Goal: Transaction & Acquisition: Purchase product/service

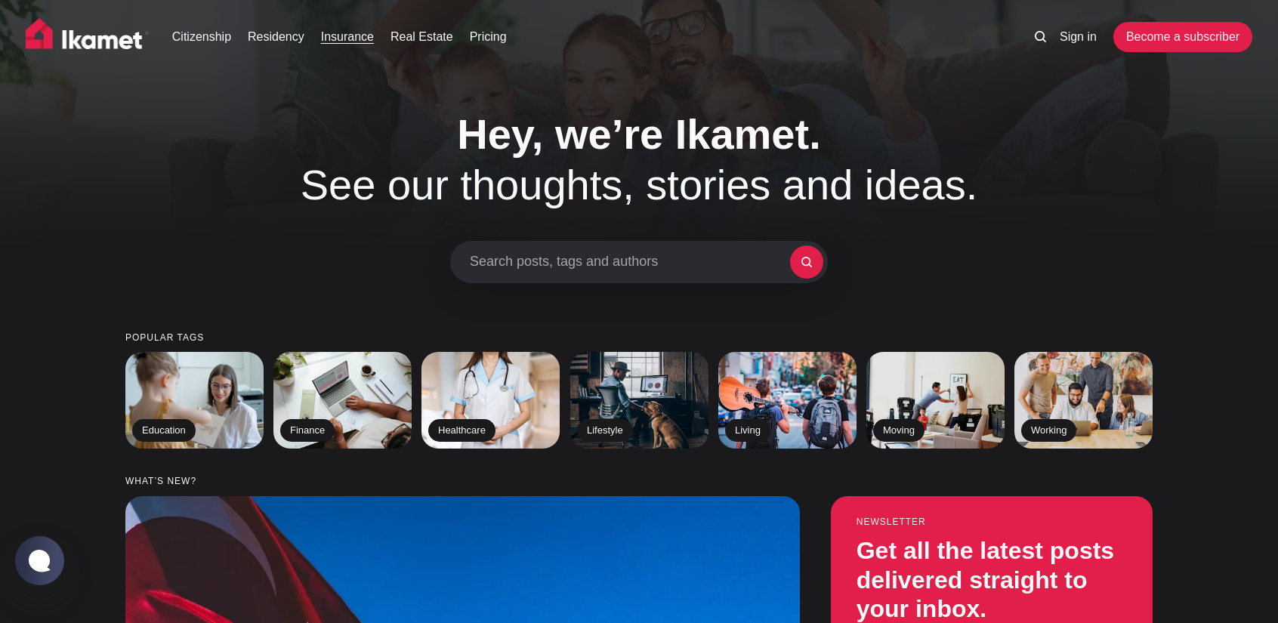
click at [341, 40] on link "Insurance" at bounding box center [347, 37] width 53 height 18
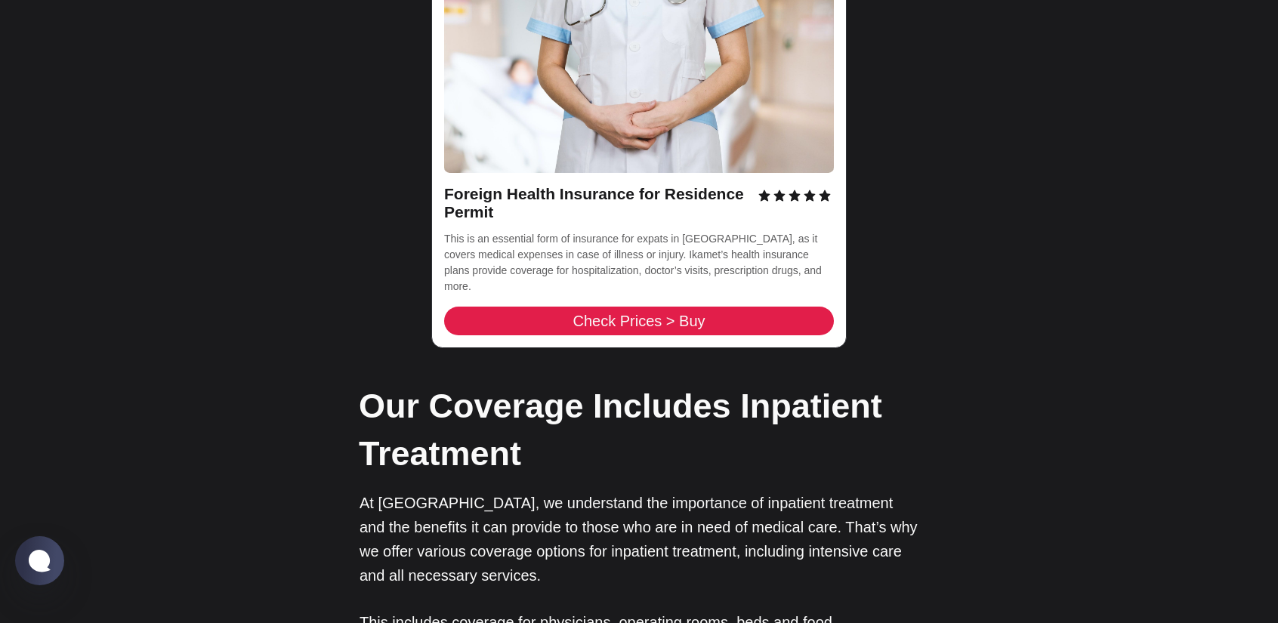
scroll to position [2348, 0]
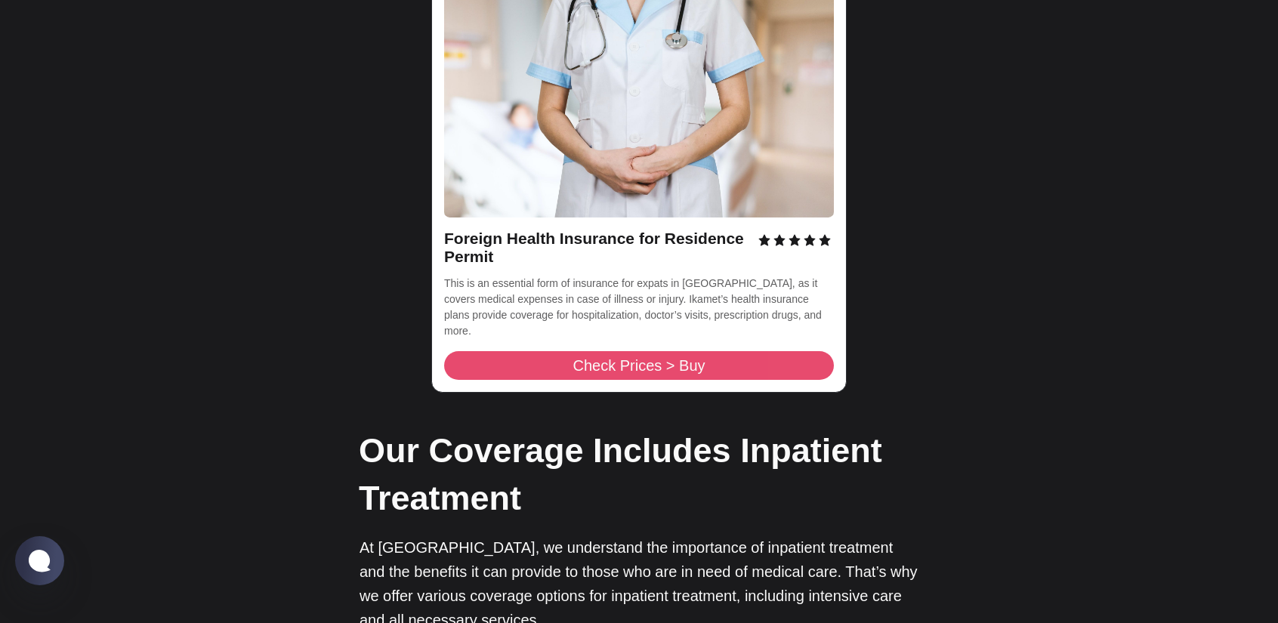
click at [499, 351] on link "Check Prices > Buy" at bounding box center [639, 365] width 390 height 29
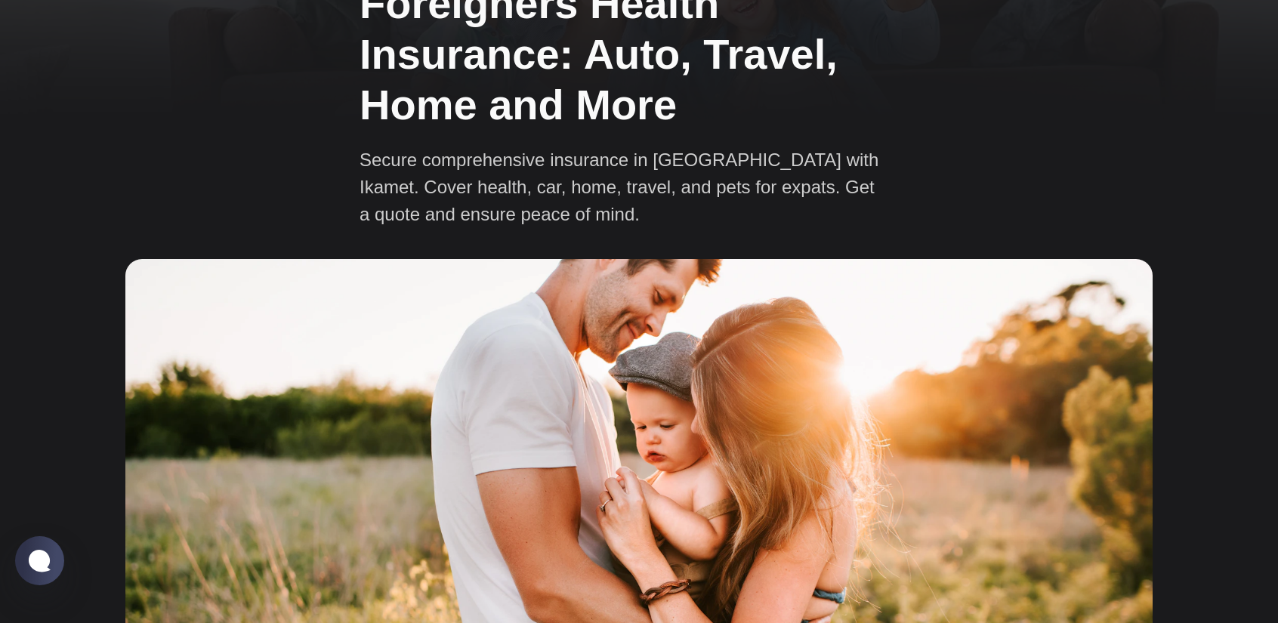
scroll to position [0, 0]
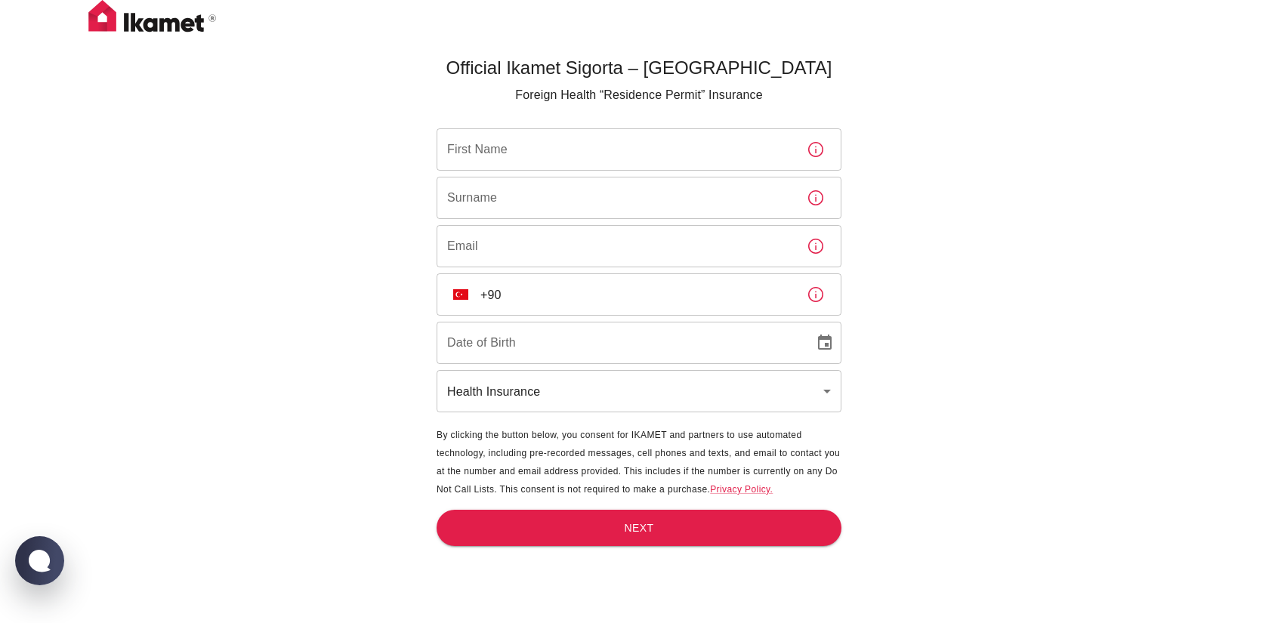
click at [619, 158] on input "First Name" at bounding box center [615, 149] width 358 height 42
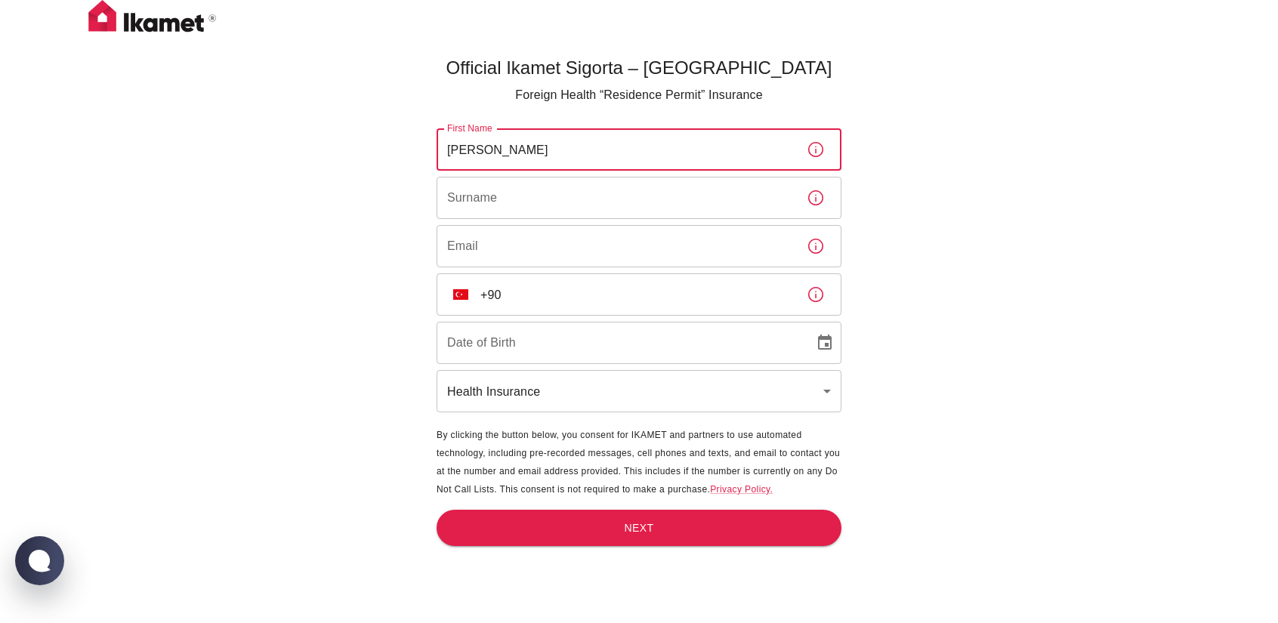
type input "[PERSON_NAME]"
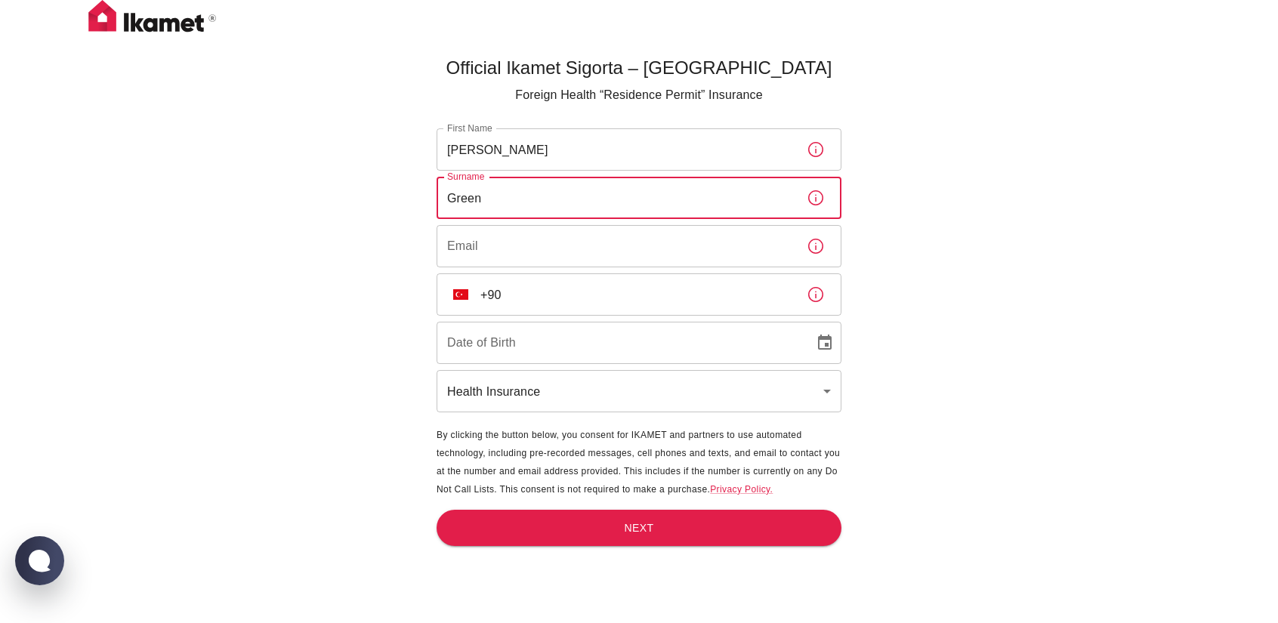
type input "Green"
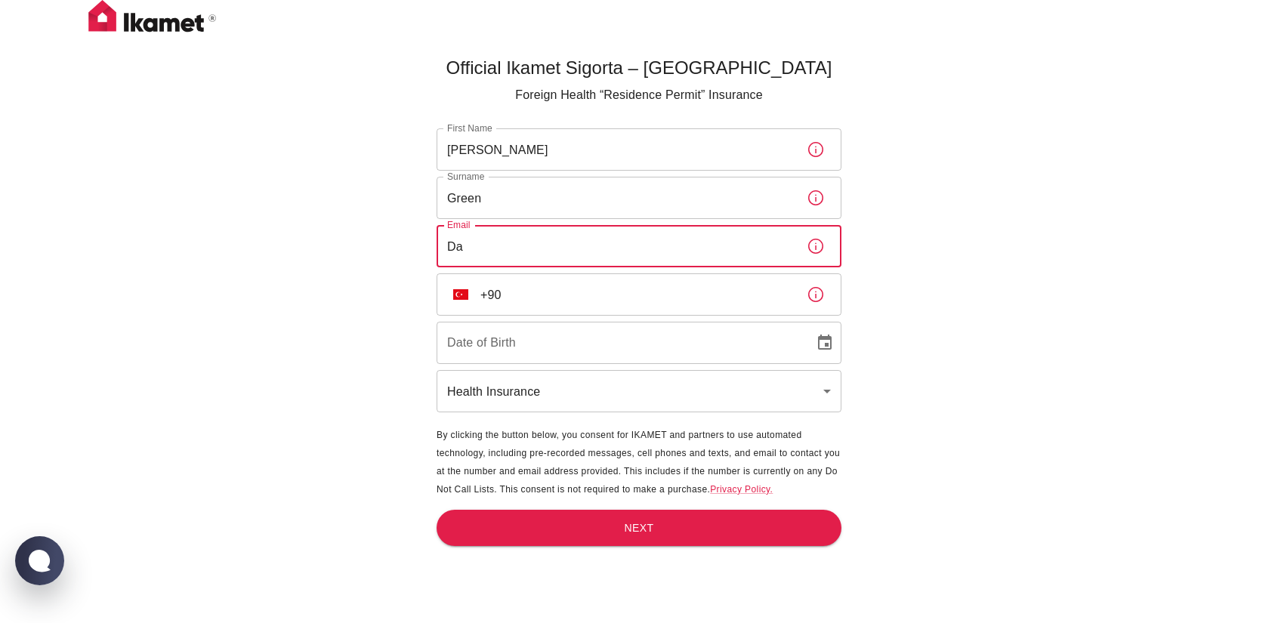
type input "D"
type input "[EMAIL_ADDRESS][DOMAIN_NAME]"
type input "DD/MM/YYYY"
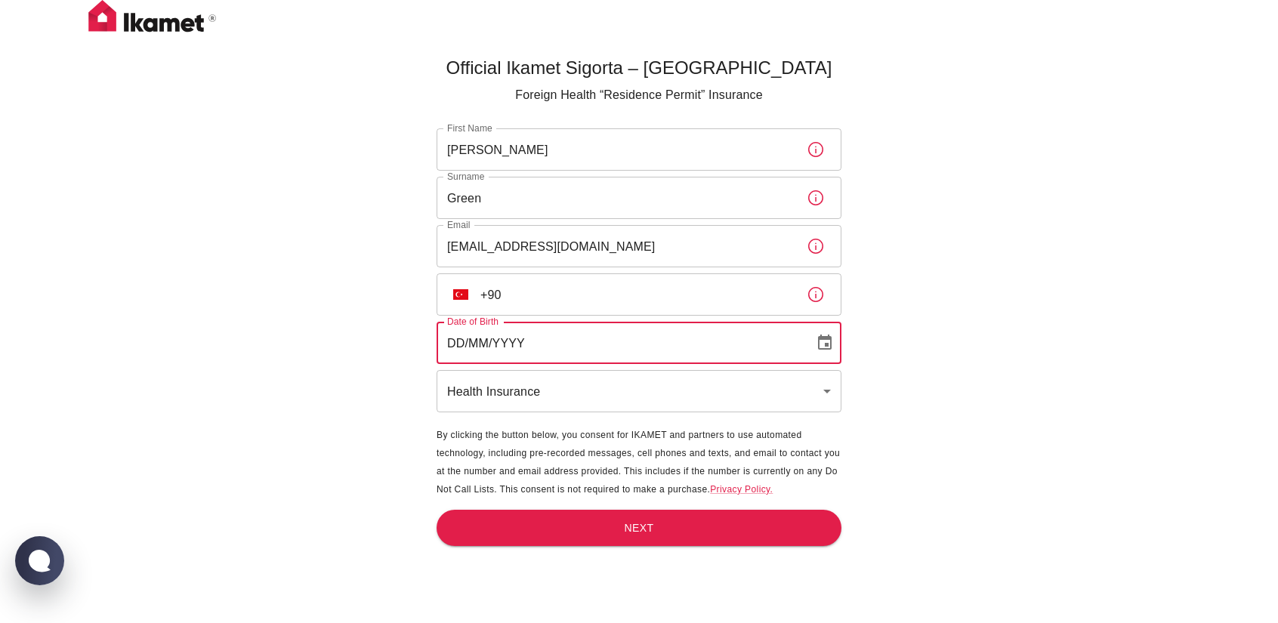
click at [493, 327] on div "Date of Birth DD/MM/YYYY Date of Birth" at bounding box center [638, 343] width 405 height 42
click at [497, 310] on input "+90" at bounding box center [637, 294] width 314 height 42
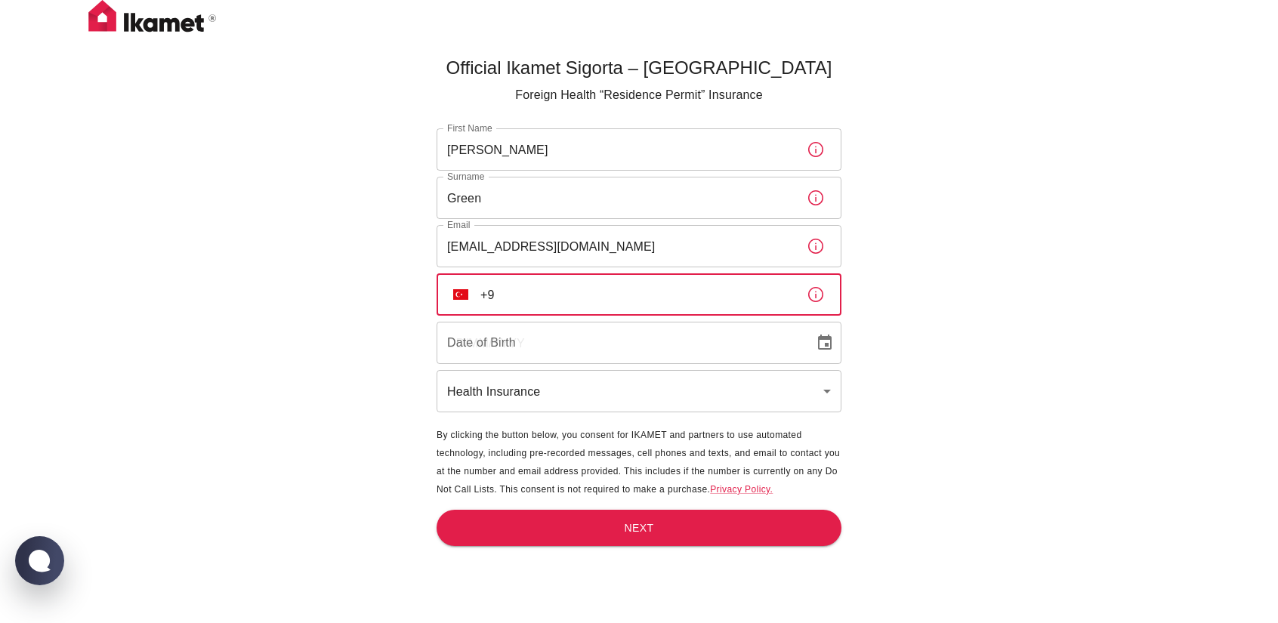
type input "+"
click at [499, 306] on input "+61" at bounding box center [637, 294] width 314 height 42
type input "+"
type input "[PHONE_NUMBER]"
type input "DD/MM/YYYY"
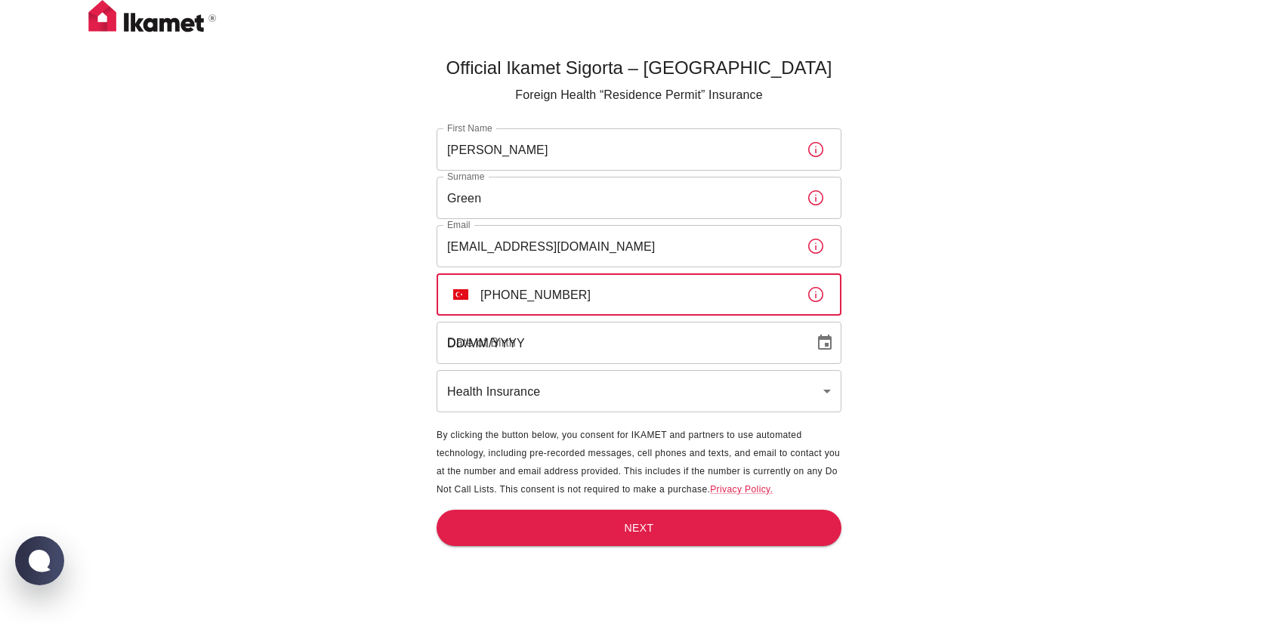
click at [501, 338] on input "DD/MM/YYYY" at bounding box center [619, 343] width 367 height 42
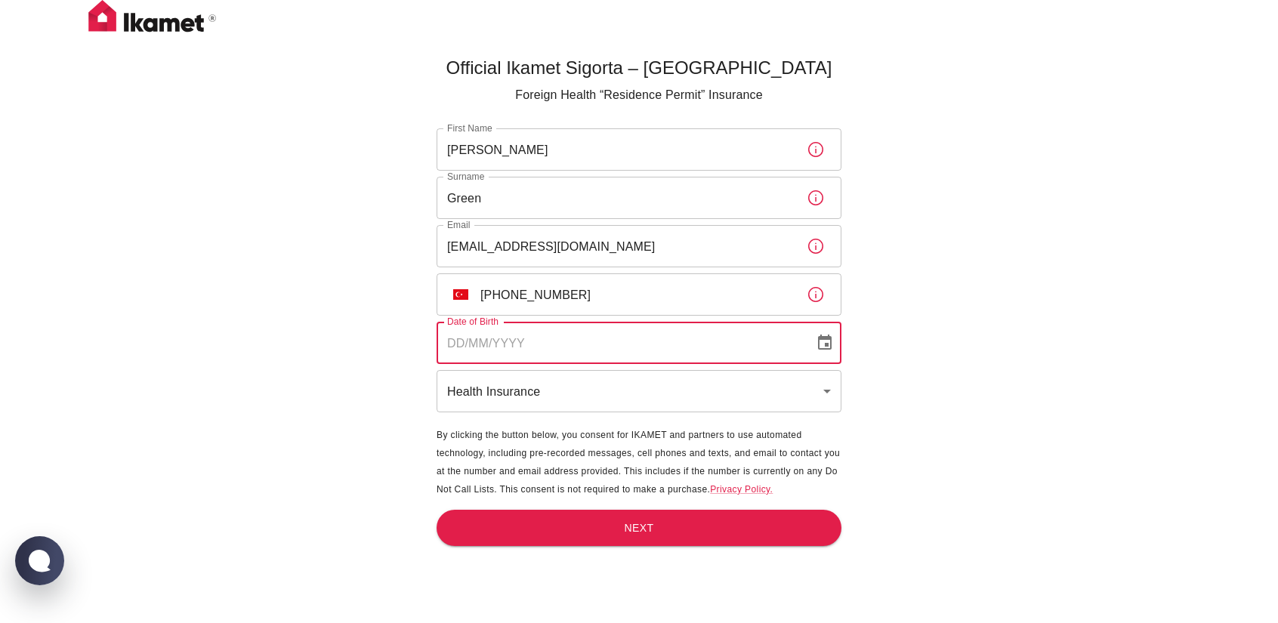
click at [812, 347] on button "Choose date" at bounding box center [824, 343] width 30 height 30
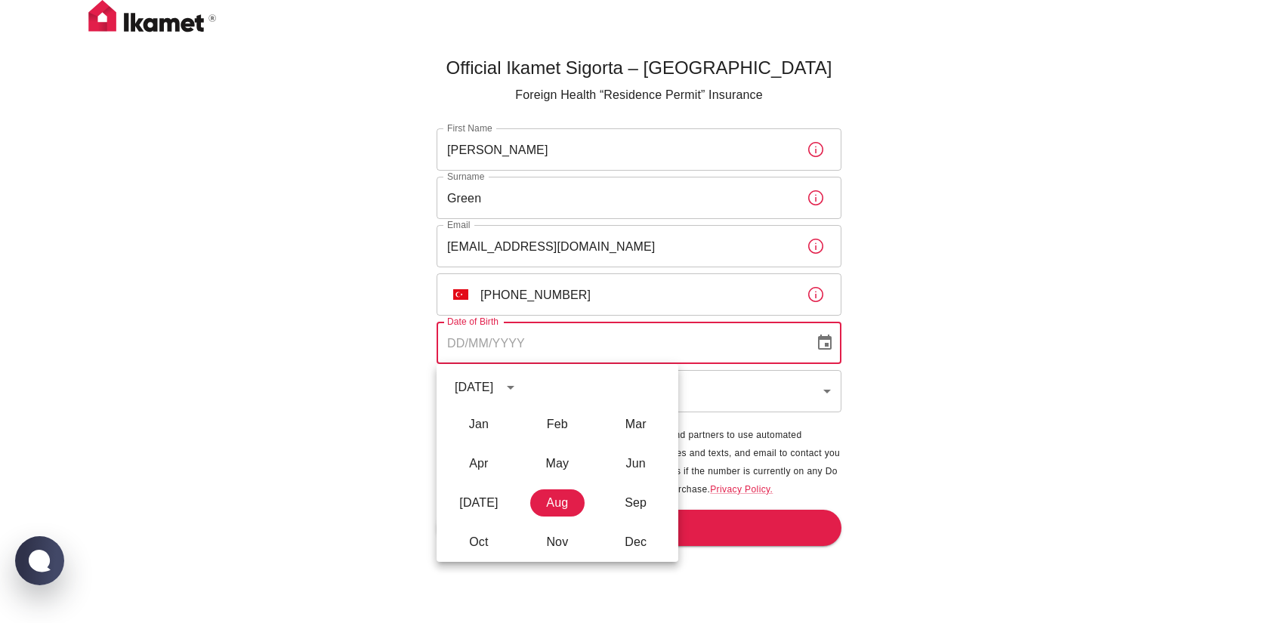
click at [523, 381] on div "[DATE]" at bounding box center [489, 388] width 69 height 26
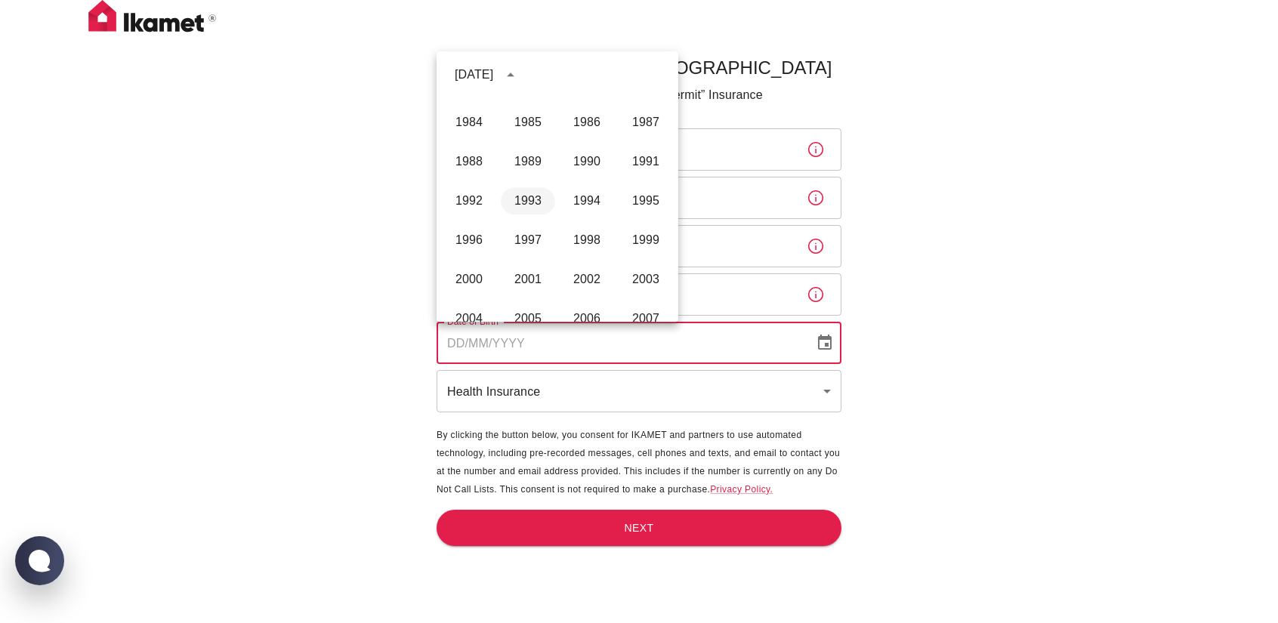
scroll to position [840, 0]
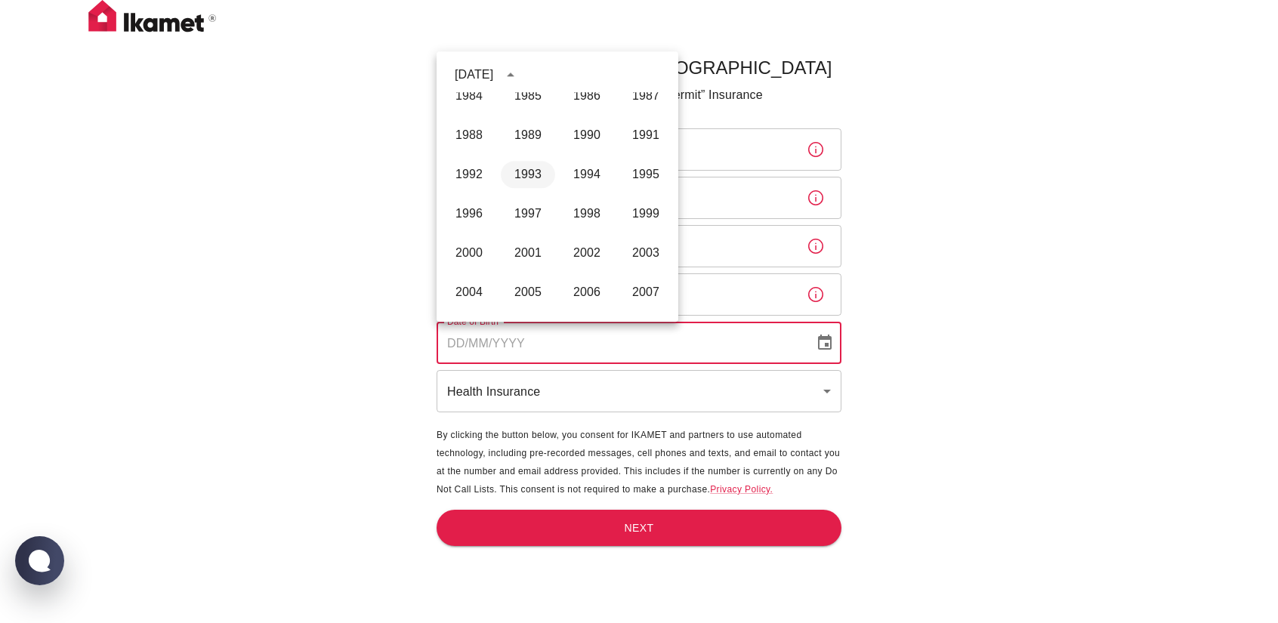
click at [529, 183] on button "1993" at bounding box center [528, 174] width 54 height 27
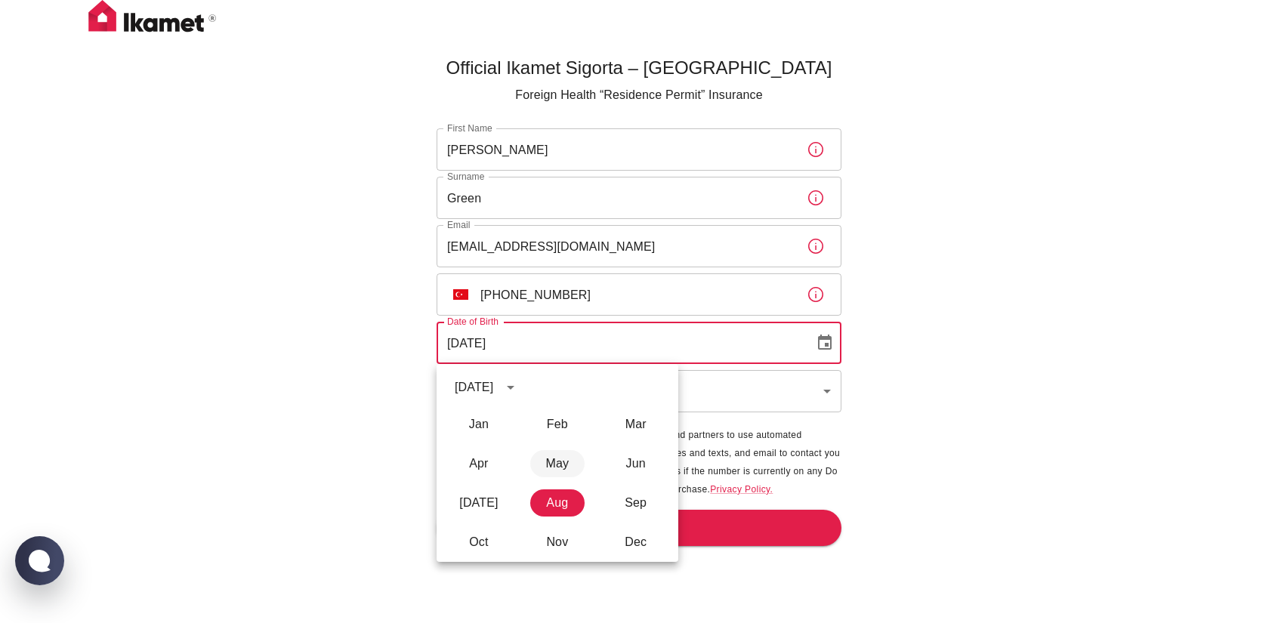
click at [550, 224] on body "Official Ikamet Sigorta – [DEMOGRAPHIC_DATA] Foreign Health “Residence Permit” …" at bounding box center [639, 336] width 1278 height 673
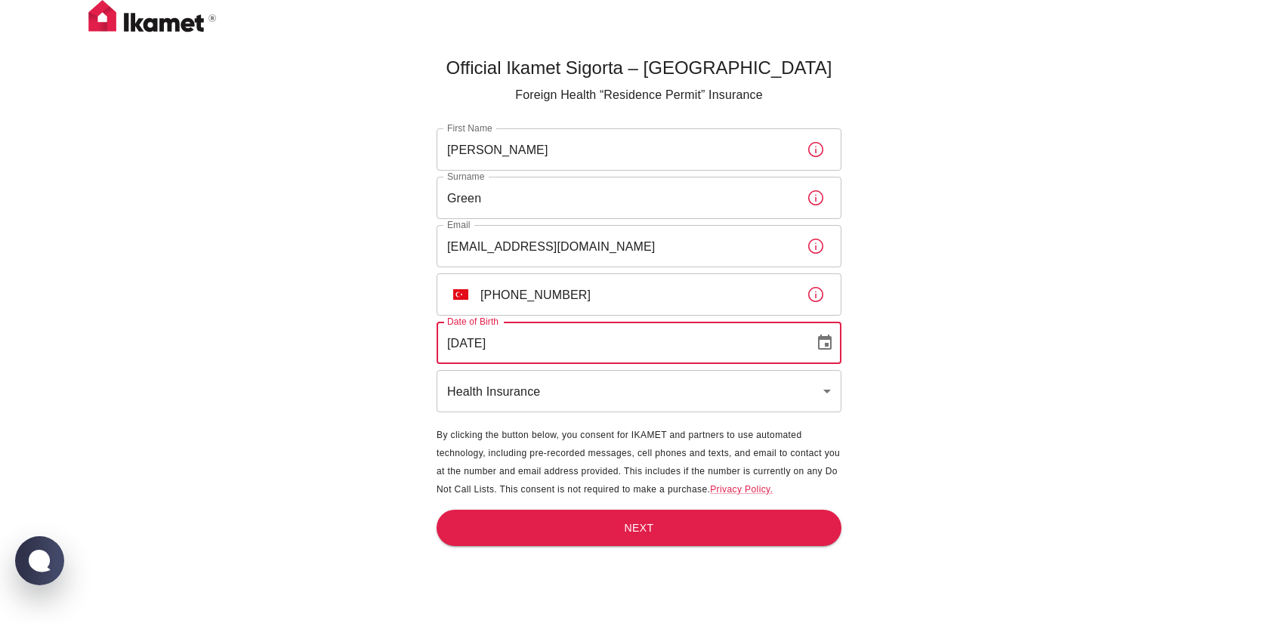
click at [557, 333] on input "[DATE]" at bounding box center [619, 343] width 367 height 42
click at [486, 341] on input "[DATE]" at bounding box center [619, 343] width 367 height 42
click at [805, 326] on div "[DEMOGRAPHIC_DATA] Date of Birth" at bounding box center [638, 343] width 405 height 42
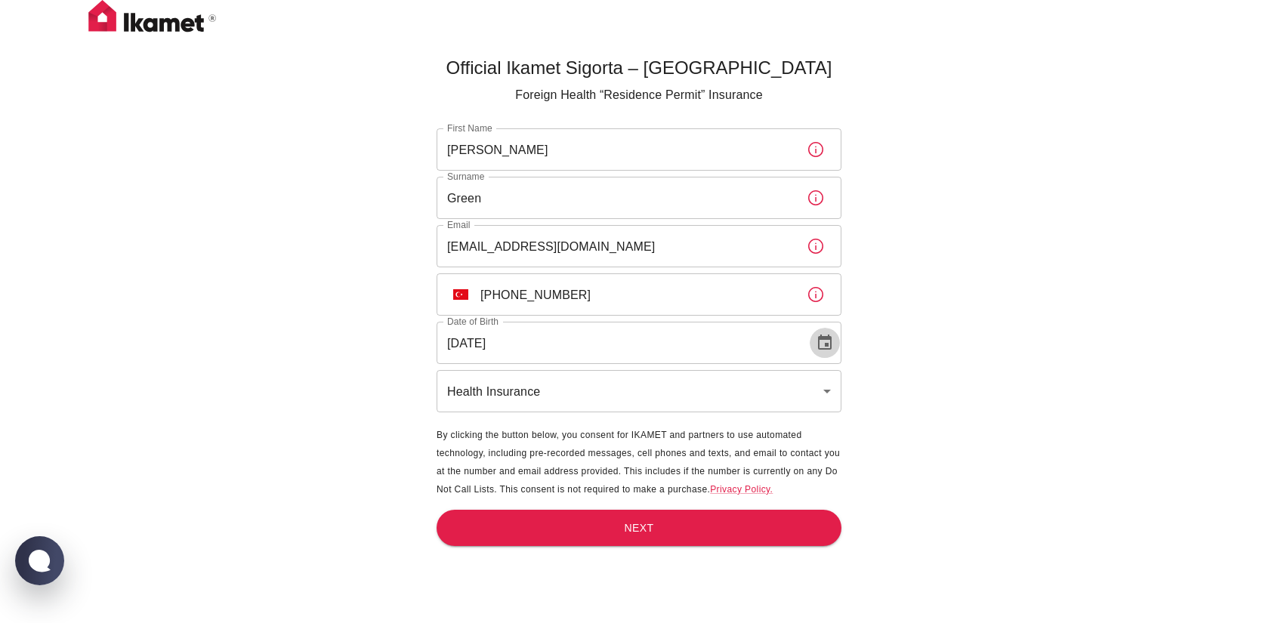
click at [813, 336] on button "Choose date, selected date is Aug 23, 1993" at bounding box center [824, 343] width 30 height 30
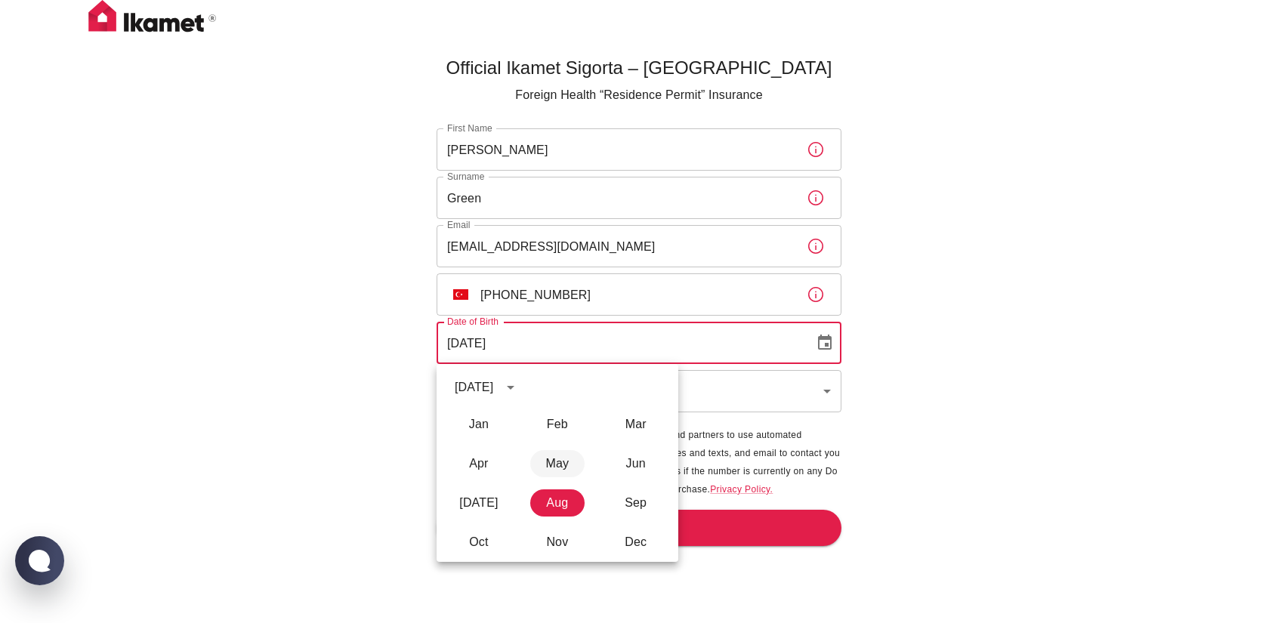
click at [552, 465] on button "May" at bounding box center [557, 463] width 54 height 27
type input "[DATE]"
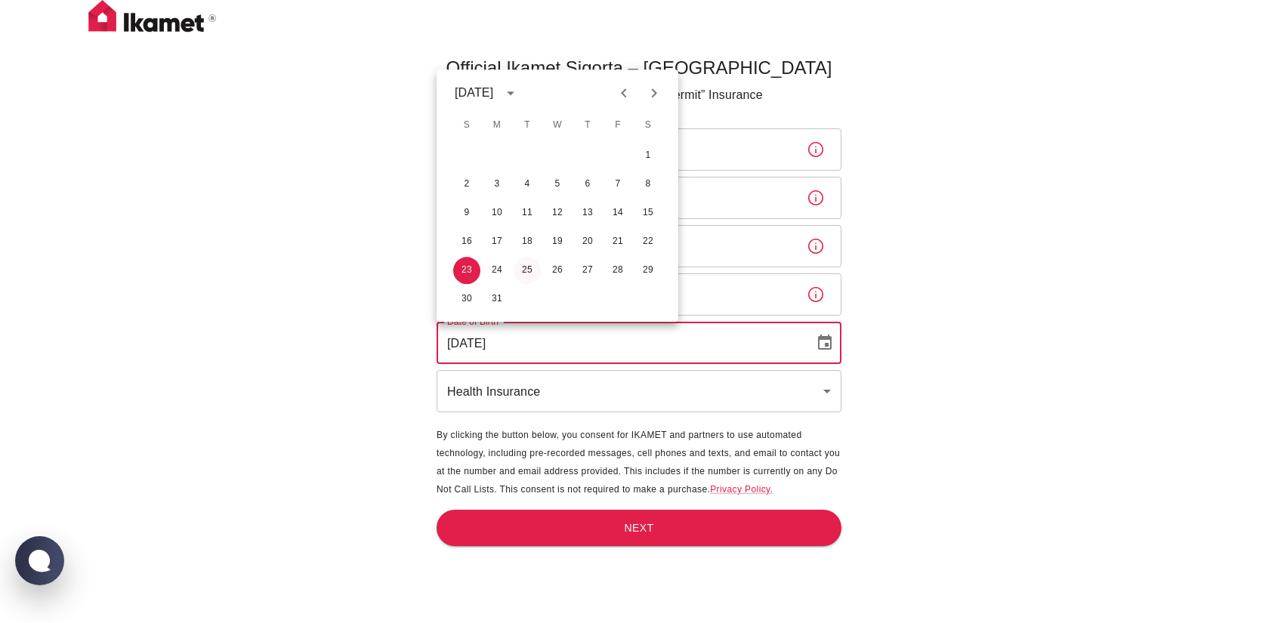
click at [530, 271] on body "Official Ikamet Sigorta – [DEMOGRAPHIC_DATA] Foreign Health “Residence Permit” …" at bounding box center [639, 336] width 1278 height 673
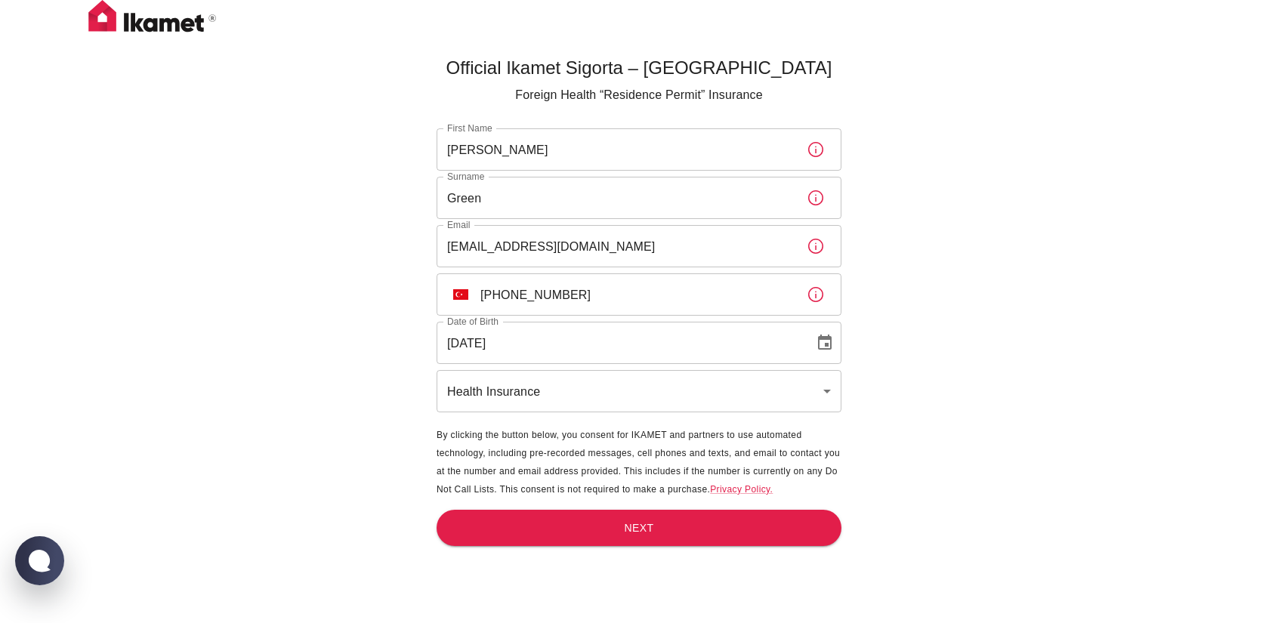
click at [334, 316] on div "Official Ikamet Sigorta – [DEMOGRAPHIC_DATA] Foreign Health “Residence Permit” …" at bounding box center [639, 336] width 1278 height 673
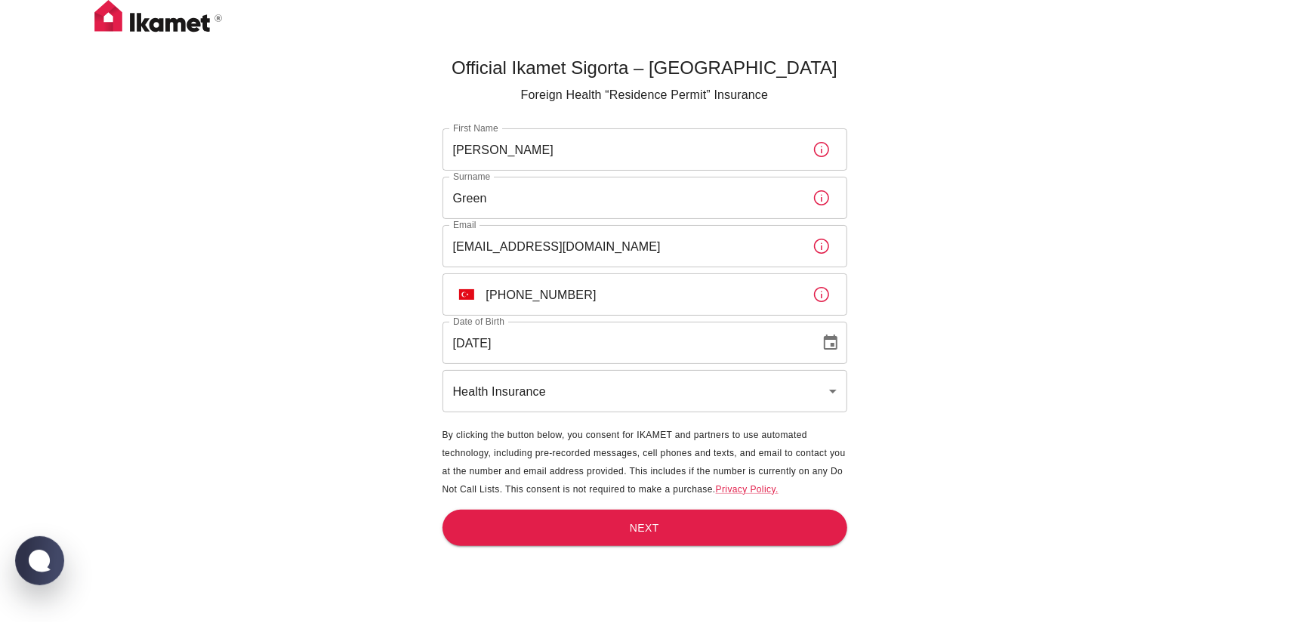
click at [470, 377] on body "Official Ikamet Sigorta – [DEMOGRAPHIC_DATA] Foreign Health “Residence Permit” …" at bounding box center [644, 336] width 1289 height 673
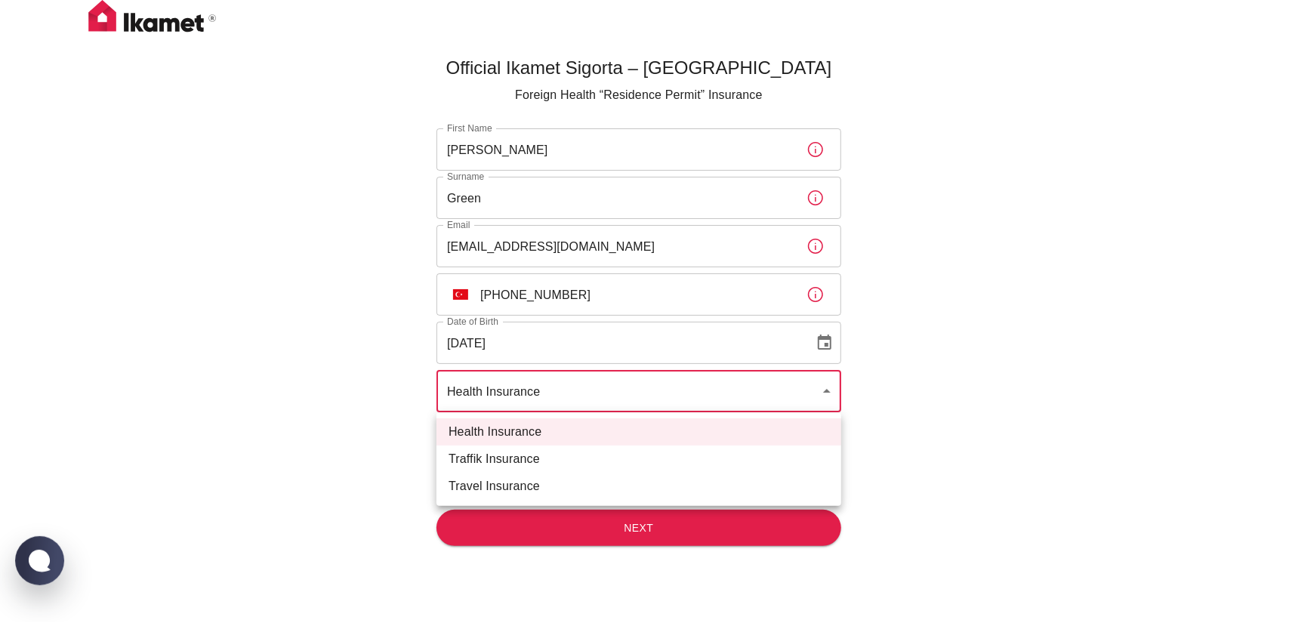
click at [470, 377] on div at bounding box center [644, 311] width 1289 height 623
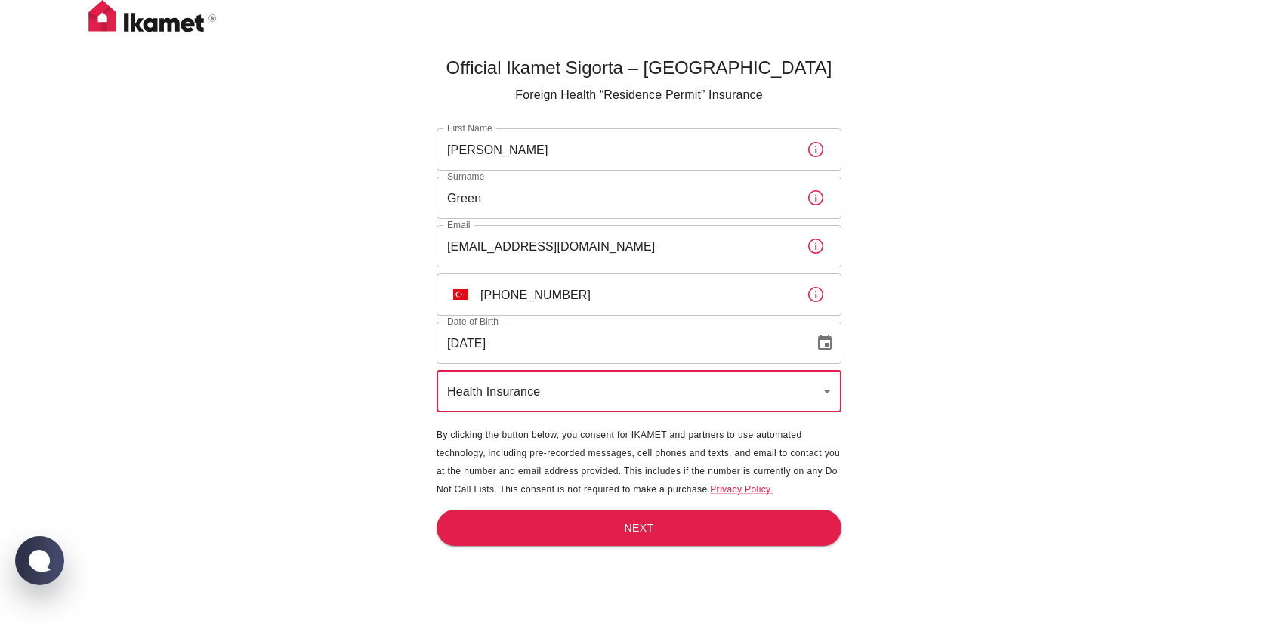
click at [358, 362] on div "Official Ikamet Sigorta – [DEMOGRAPHIC_DATA] Foreign Health “Residence Permit” …" at bounding box center [639, 336] width 1278 height 673
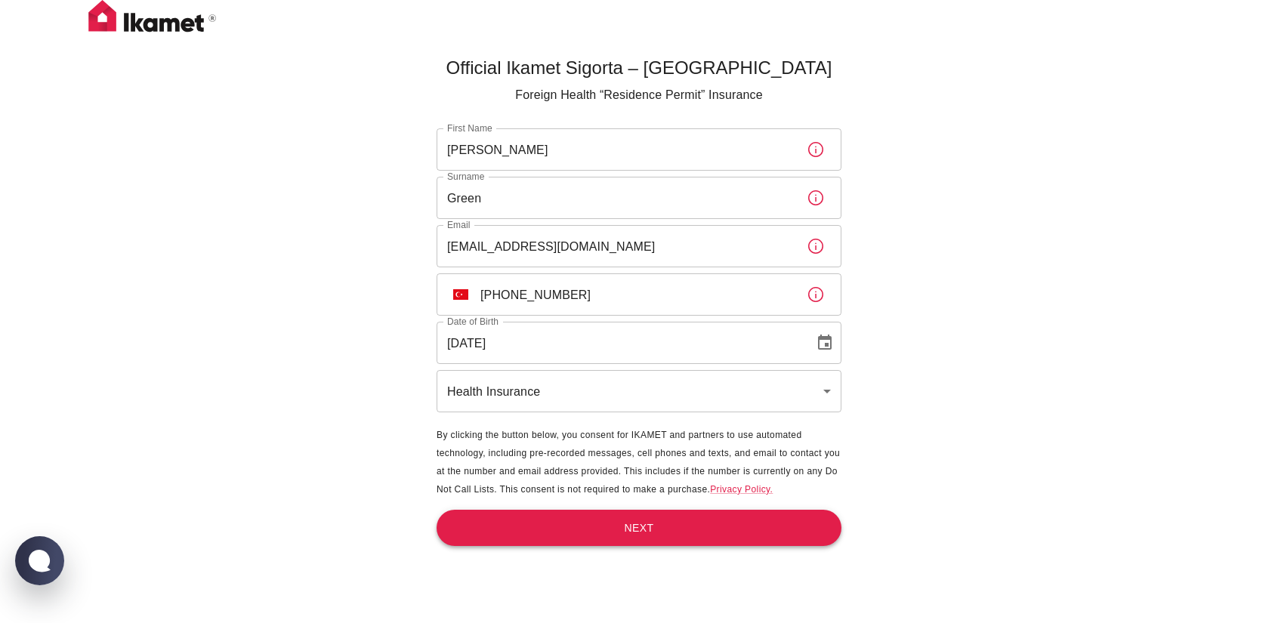
click at [581, 522] on button "Next" at bounding box center [638, 528] width 405 height 37
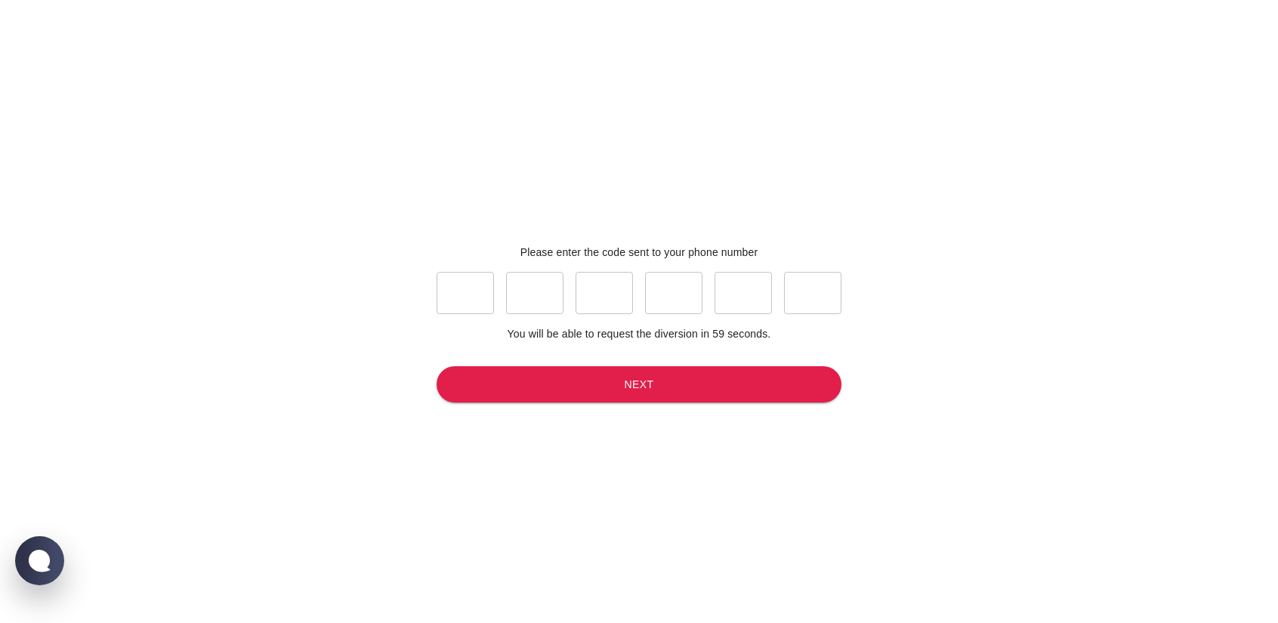
click at [479, 286] on input "text" at bounding box center [464, 293] width 57 height 42
type input "4"
type input "3"
type input "9"
type input "3"
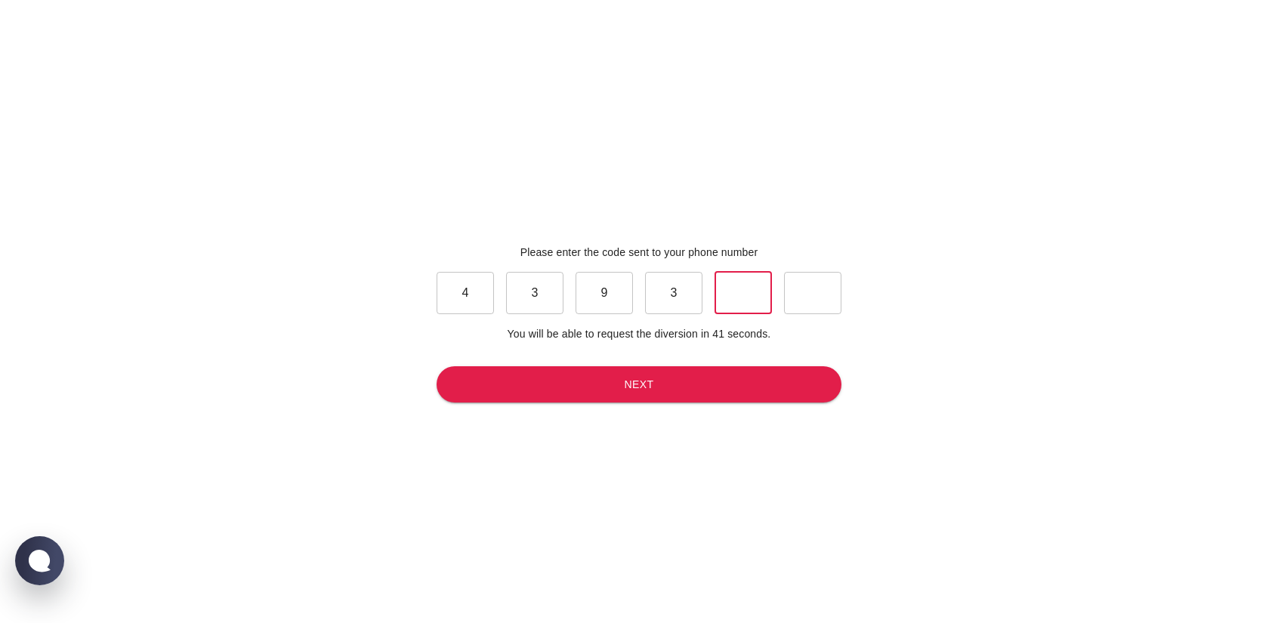
type input "7"
type input "4"
click at [538, 389] on button "Next" at bounding box center [638, 384] width 405 height 37
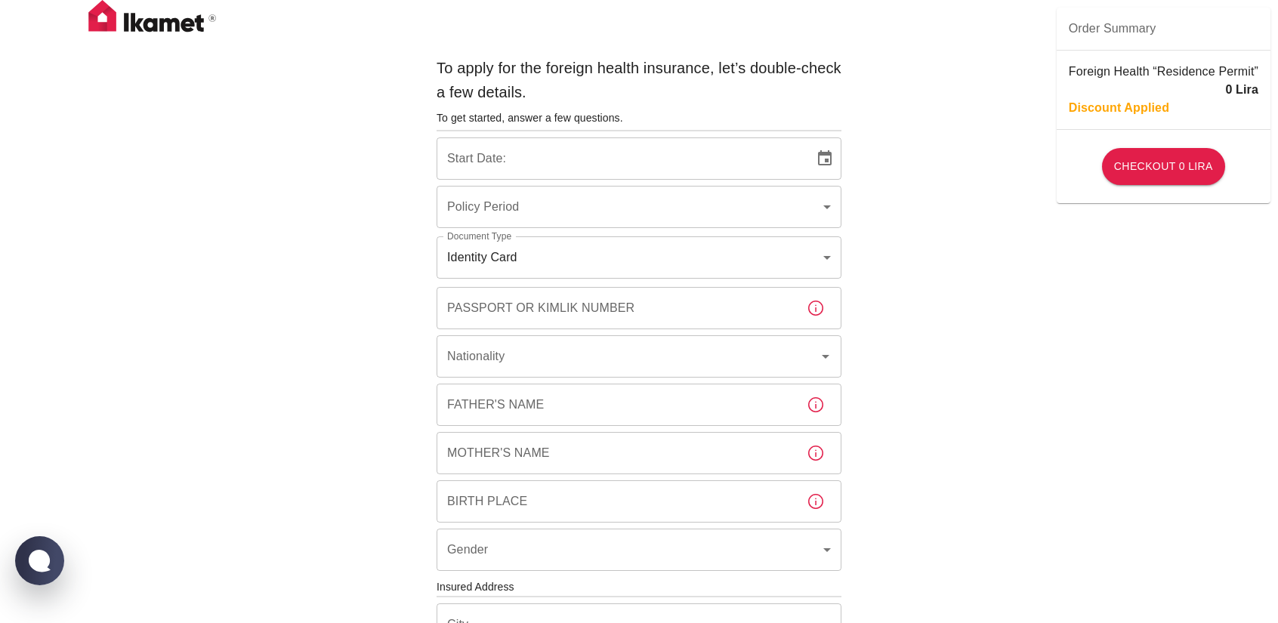
type input "b7343ef8-d55e-4554-96a8-76e30347e985"
type input "[DATE]"
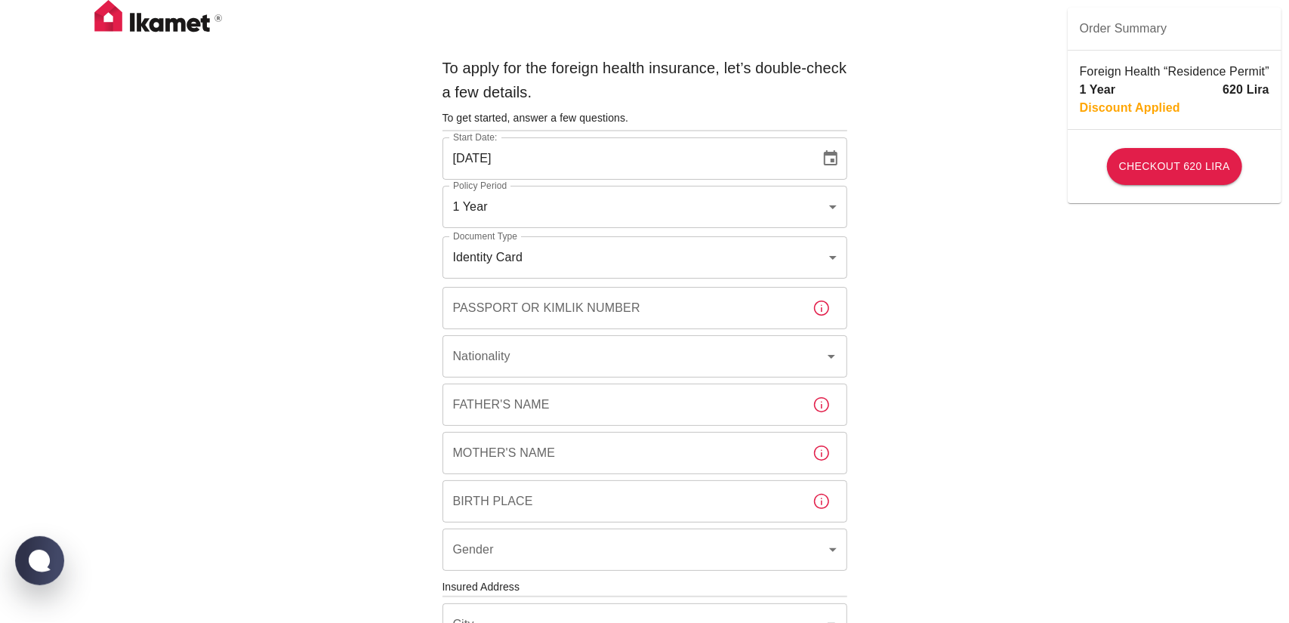
click at [561, 204] on body "To apply for the foreign health insurance, let’s double-check a few details. To…" at bounding box center [644, 585] width 1289 height 1170
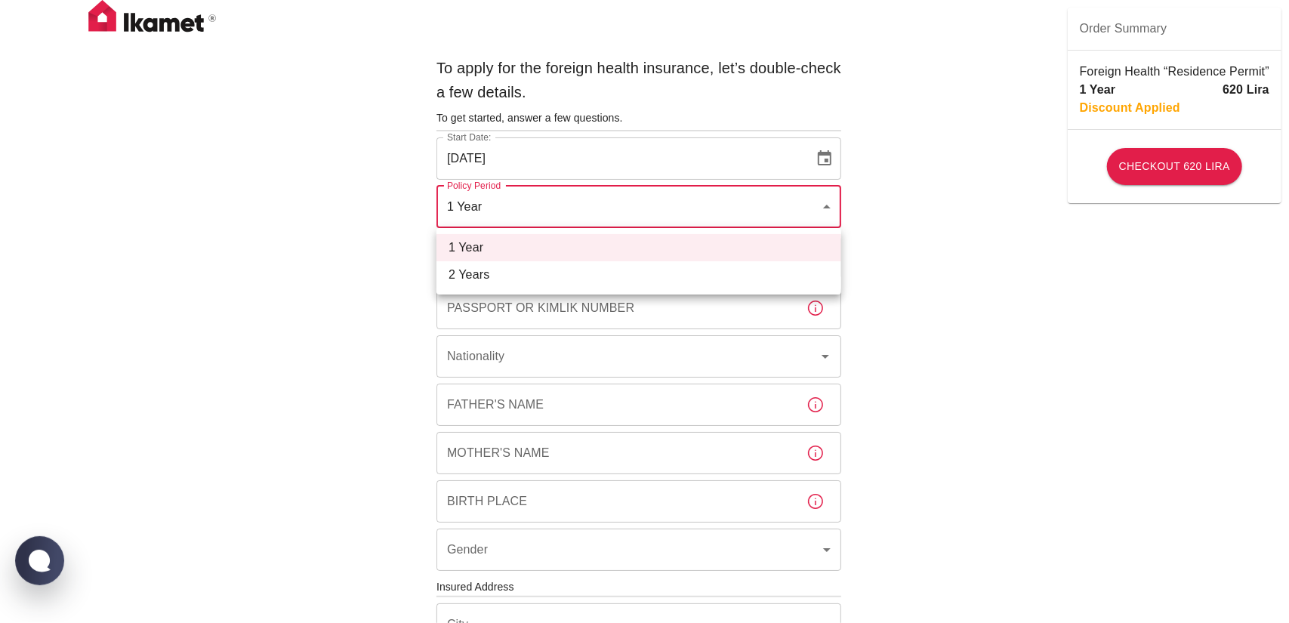
click at [529, 267] on li "2 Years" at bounding box center [638, 274] width 405 height 27
type input "572c7356-bd2e-44a0-a5fb-f98fe7448427"
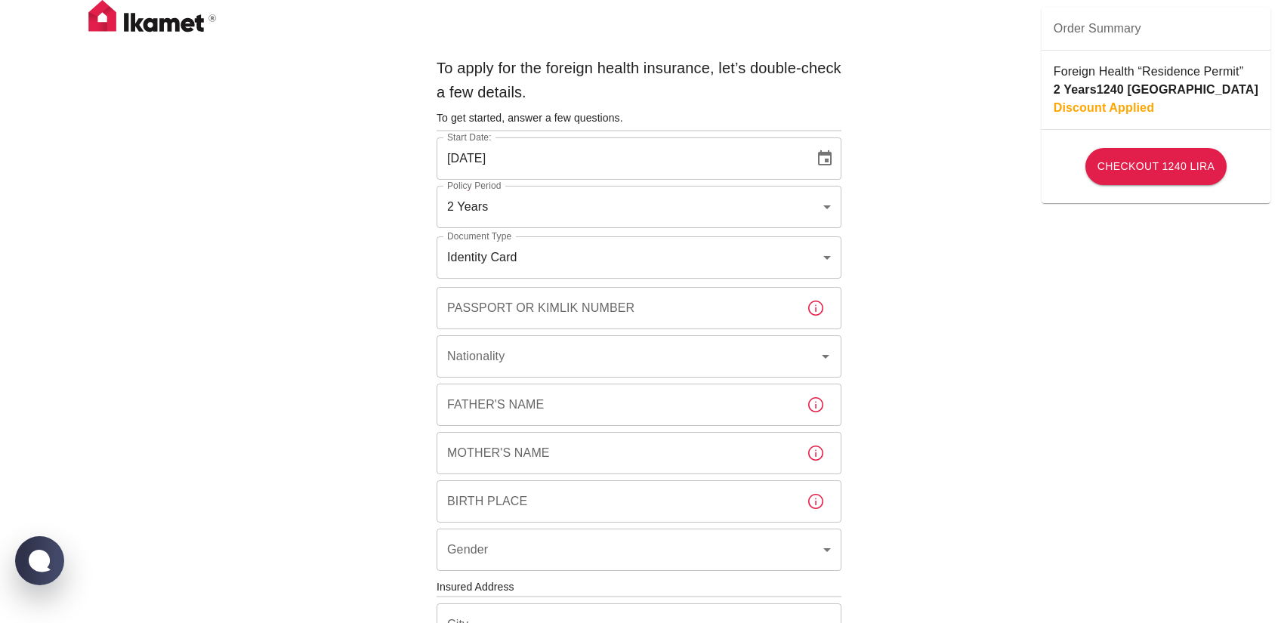
click at [408, 262] on div "To apply for the foreign health insurance, let’s double-check a few details. To…" at bounding box center [639, 585] width 1278 height 1170
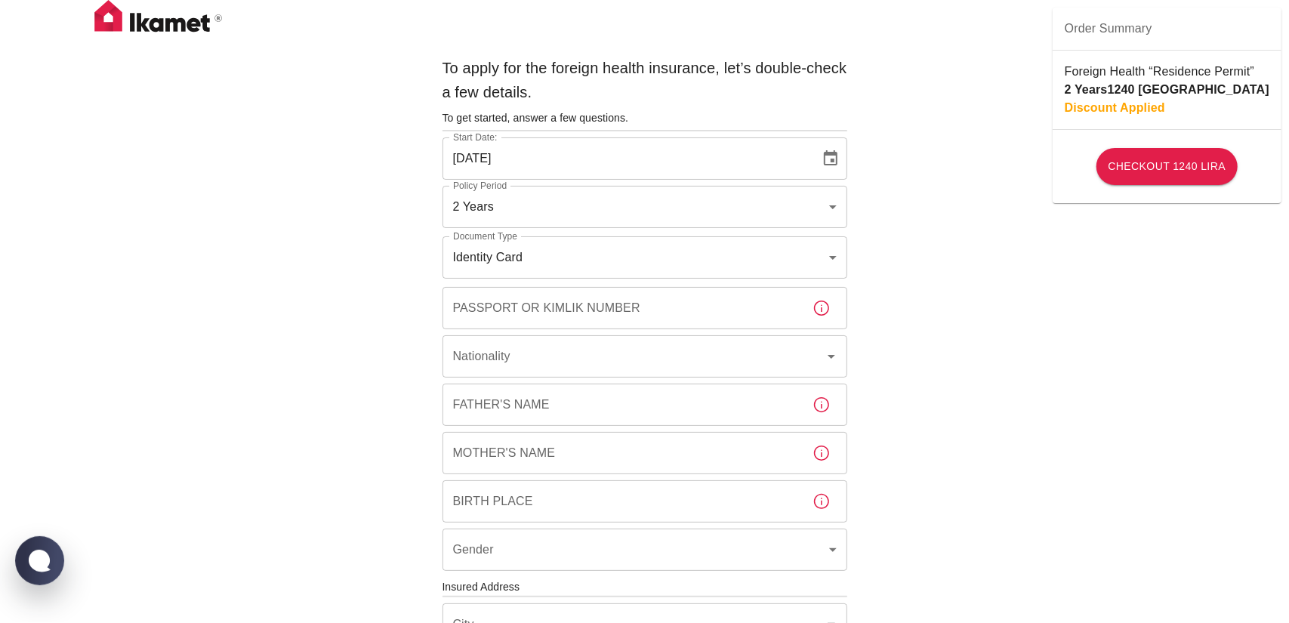
click at [490, 252] on body "To apply for the foreign health insurance, let’s double-check a few details. To…" at bounding box center [644, 585] width 1289 height 1170
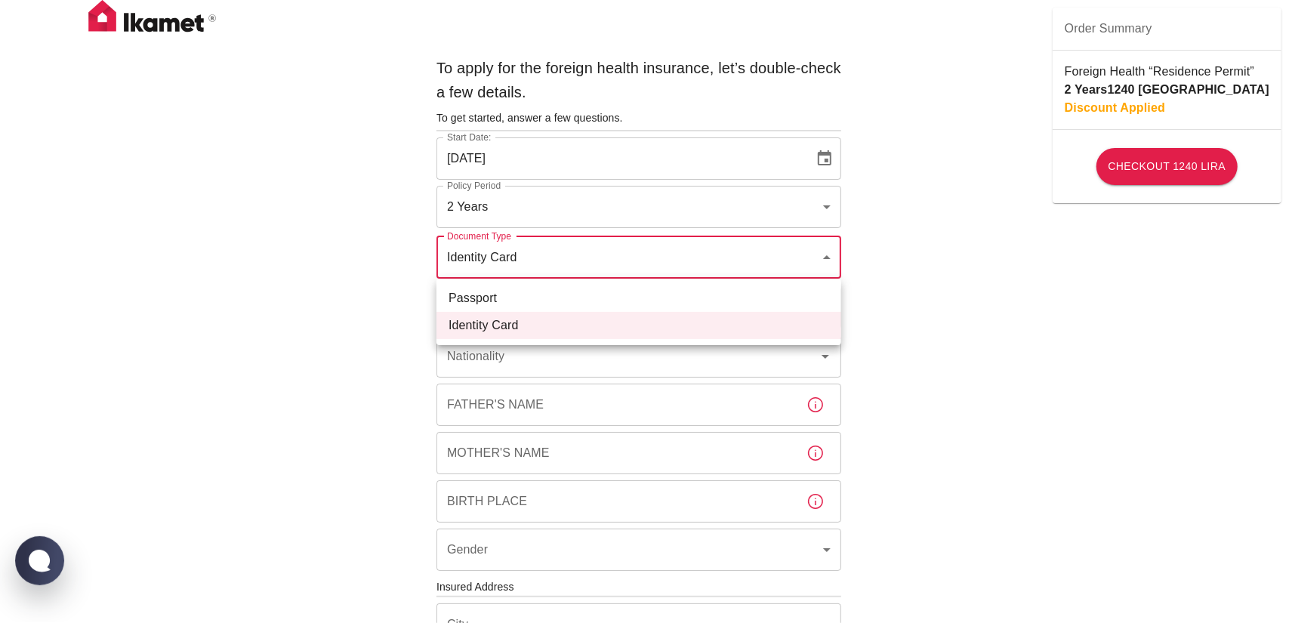
click at [490, 252] on div at bounding box center [644, 311] width 1289 height 623
click at [490, 252] on body "To apply for the foreign health insurance, let’s double-check a few details. To…" at bounding box center [644, 585] width 1289 height 1170
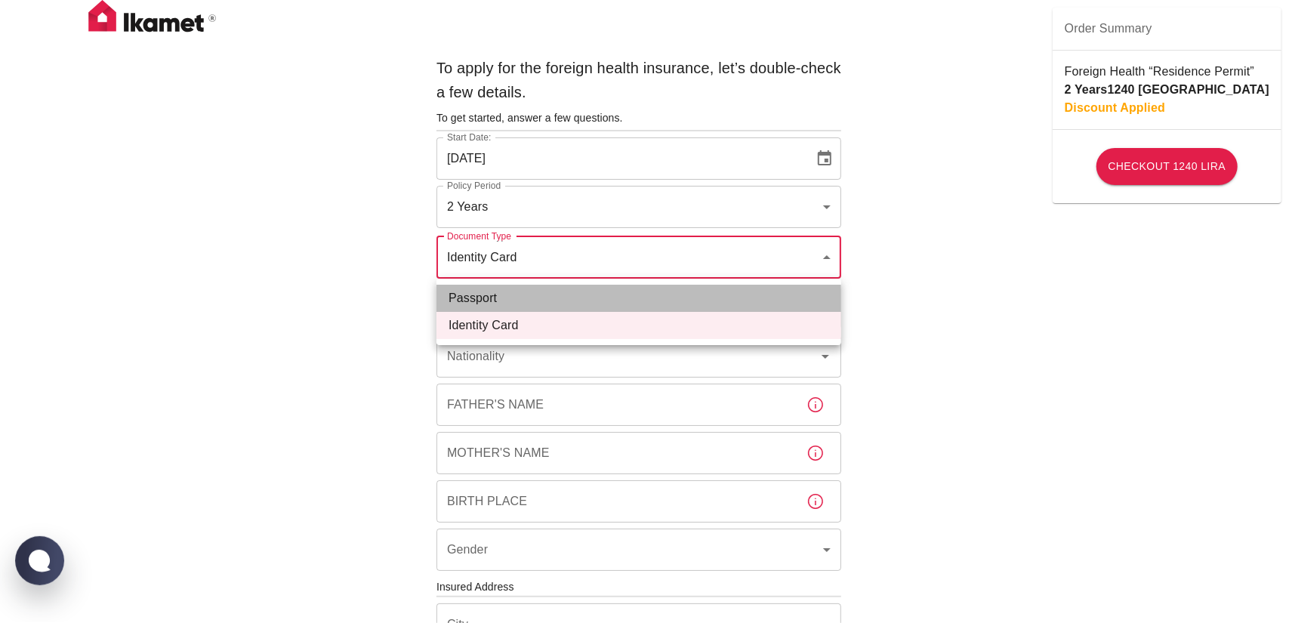
click at [480, 291] on li "Passport" at bounding box center [638, 298] width 405 height 27
type input "passport"
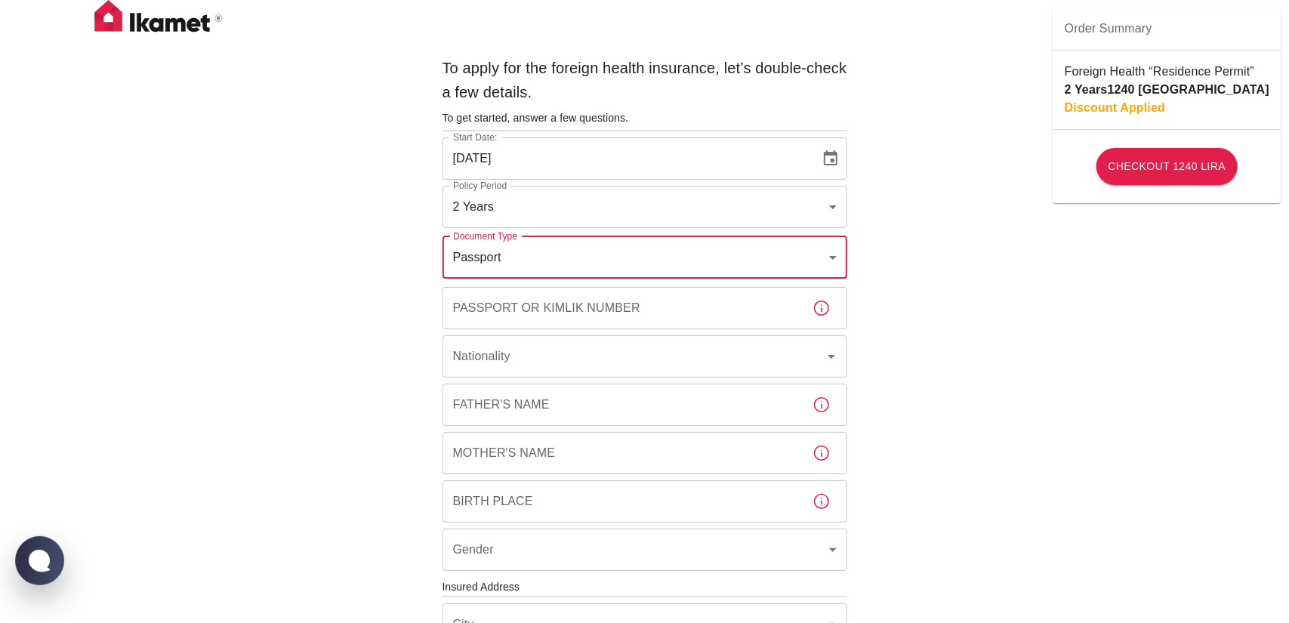
click at [501, 254] on body "To apply for the foreign health insurance, let’s double-check a few details. To…" at bounding box center [644, 585] width 1289 height 1170
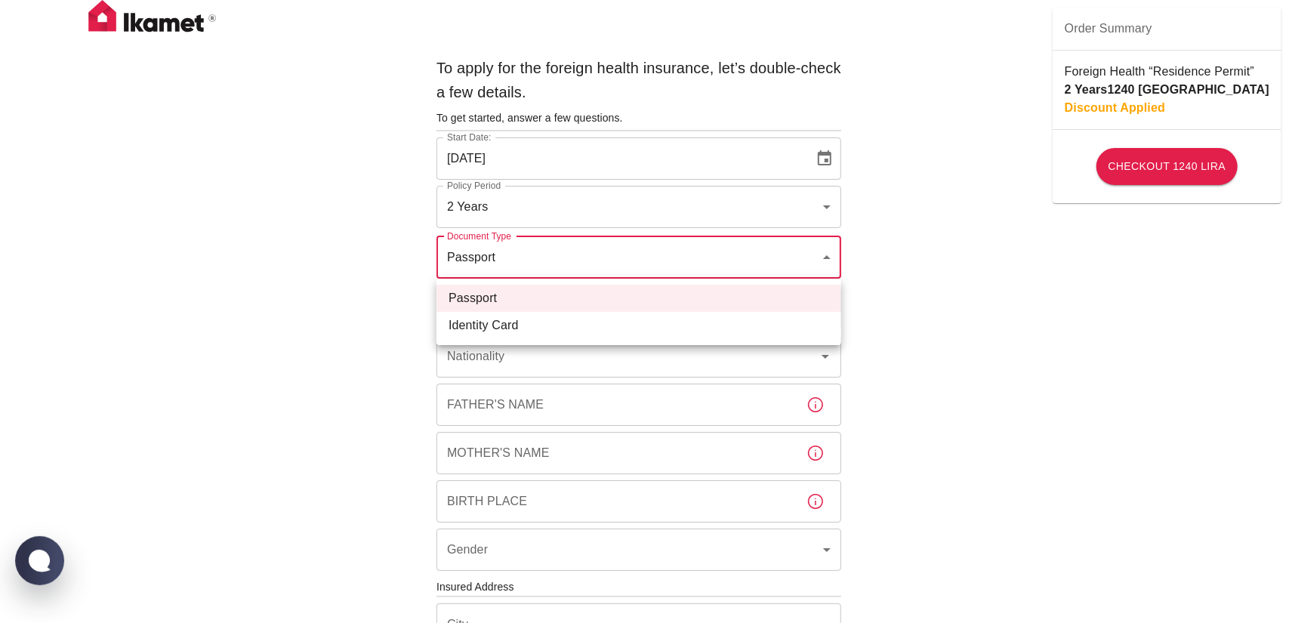
click at [501, 254] on div at bounding box center [644, 311] width 1289 height 623
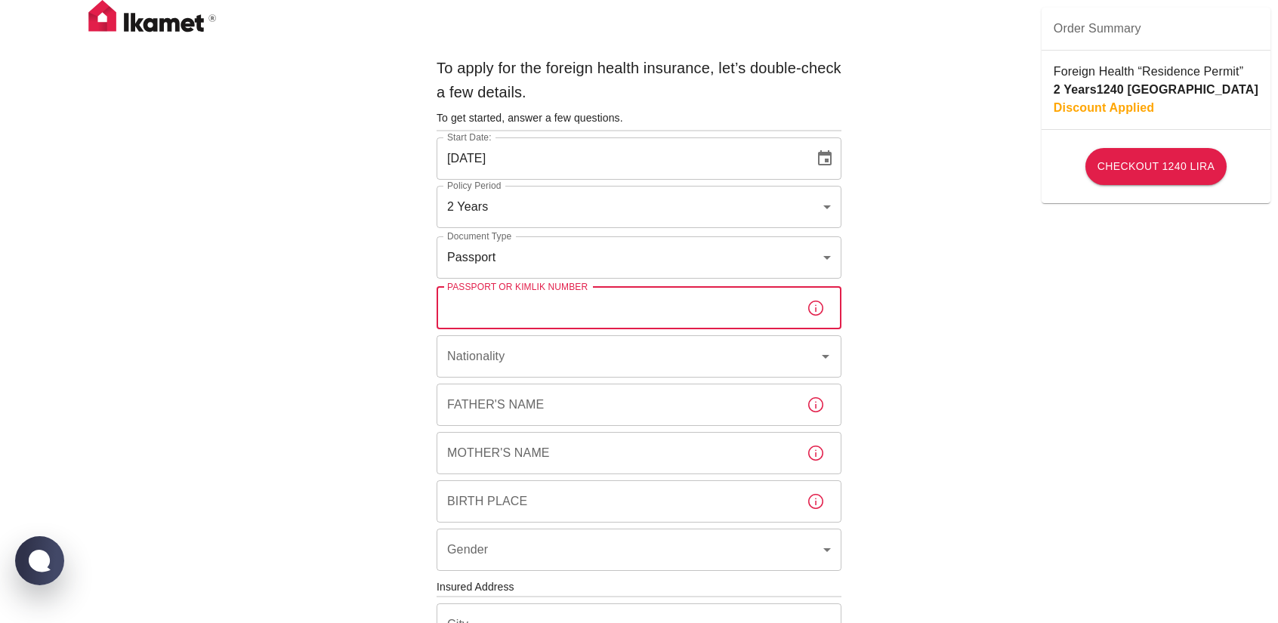
click at [492, 295] on div "Passport or Kimlik Number Passport or Kimlik Number" at bounding box center [638, 308] width 405 height 42
type input "PB5114690"
click at [470, 356] on div "Nationality Nationality" at bounding box center [638, 356] width 405 height 42
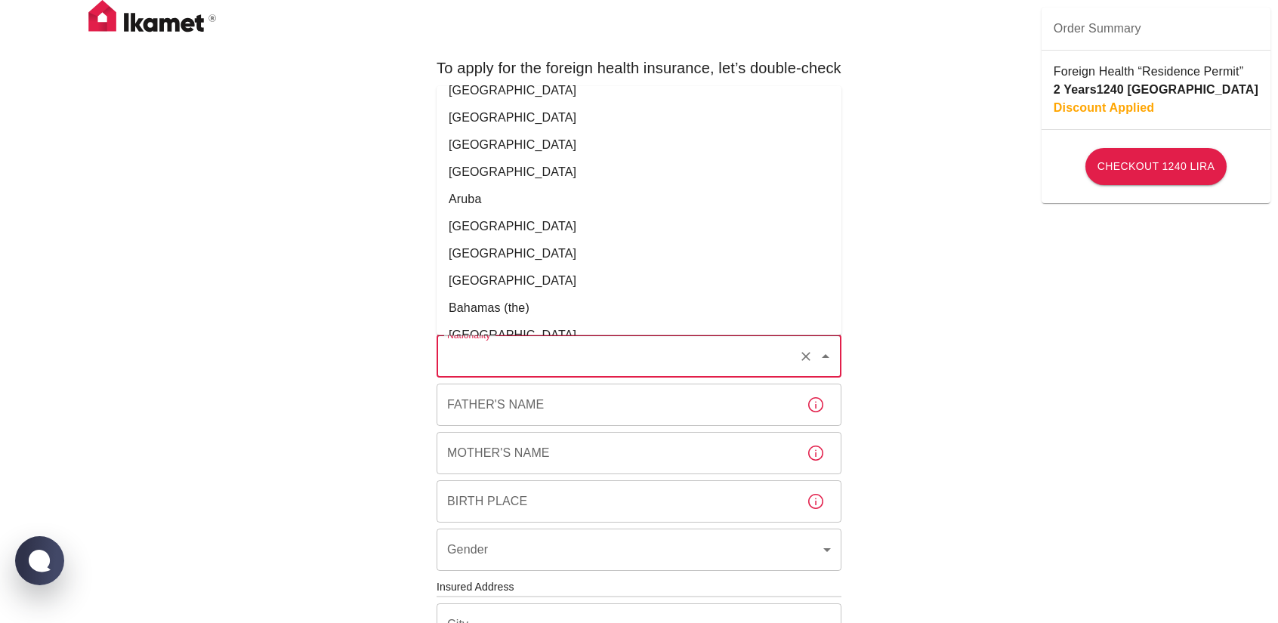
scroll to position [230, 0]
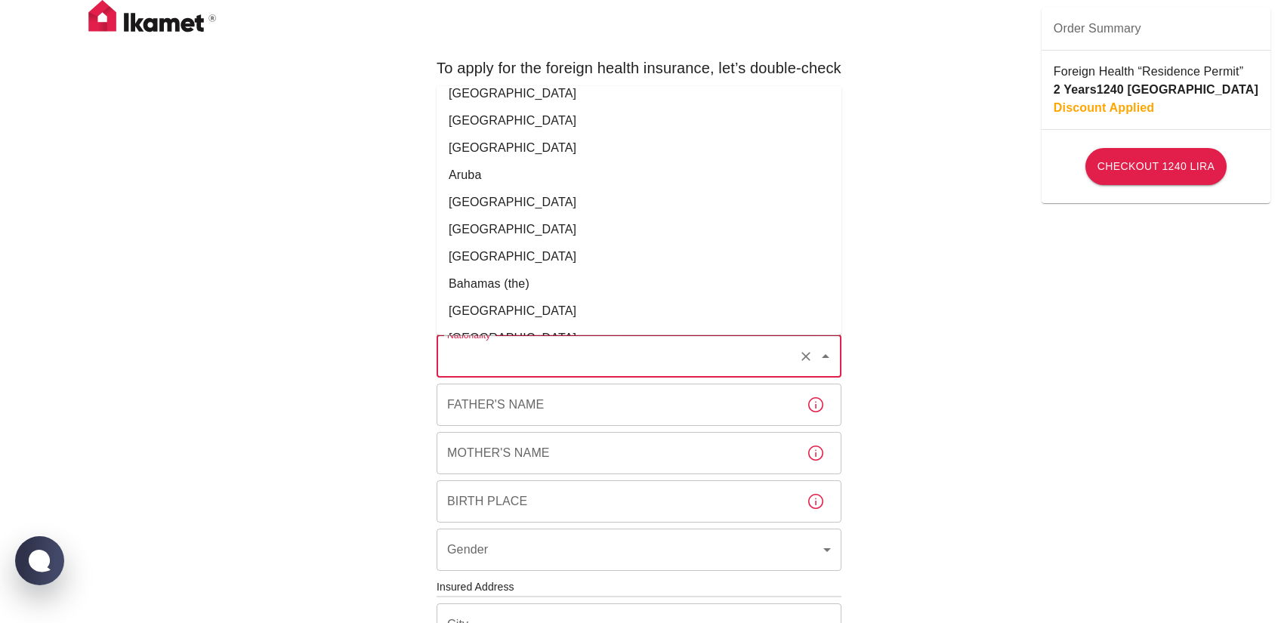
click at [520, 199] on li "[GEOGRAPHIC_DATA]" at bounding box center [638, 202] width 405 height 27
type input "[GEOGRAPHIC_DATA]"
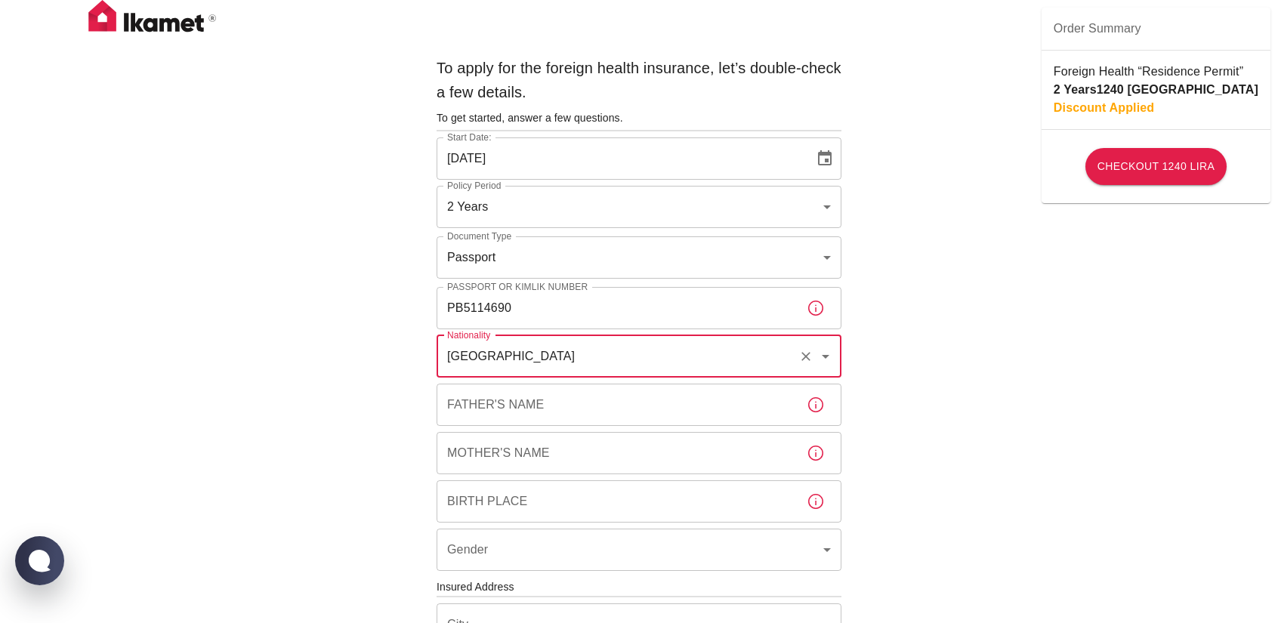
click at [503, 405] on input "Father's Name" at bounding box center [615, 405] width 358 height 42
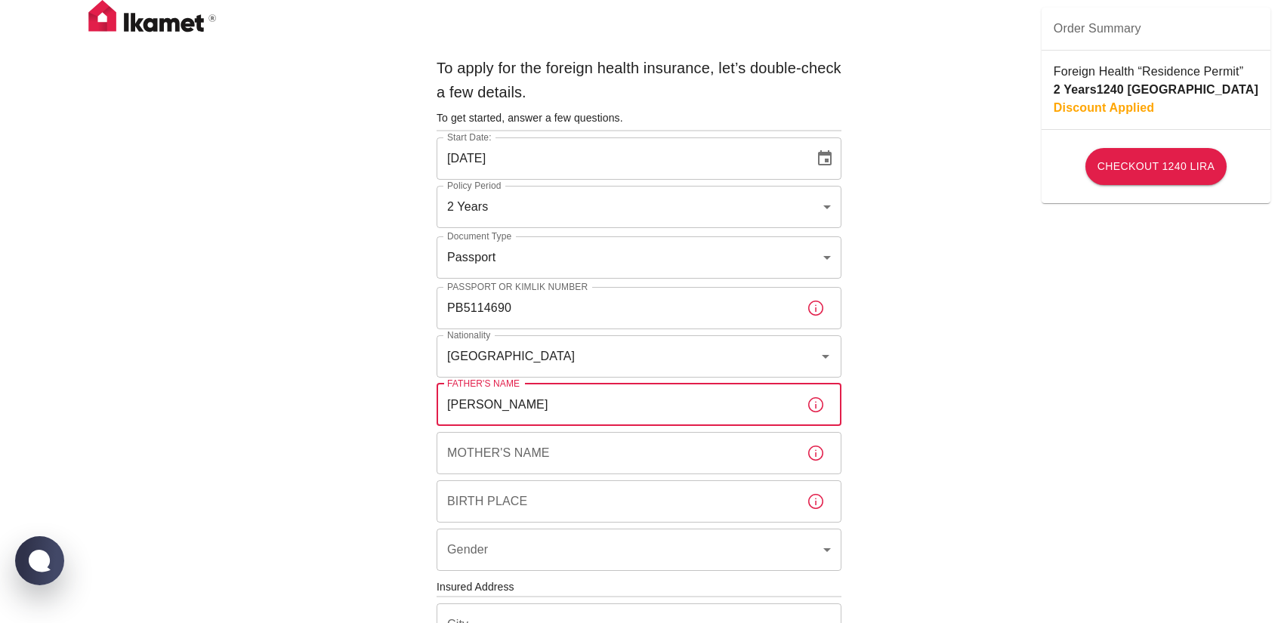
type input "[PERSON_NAME]"
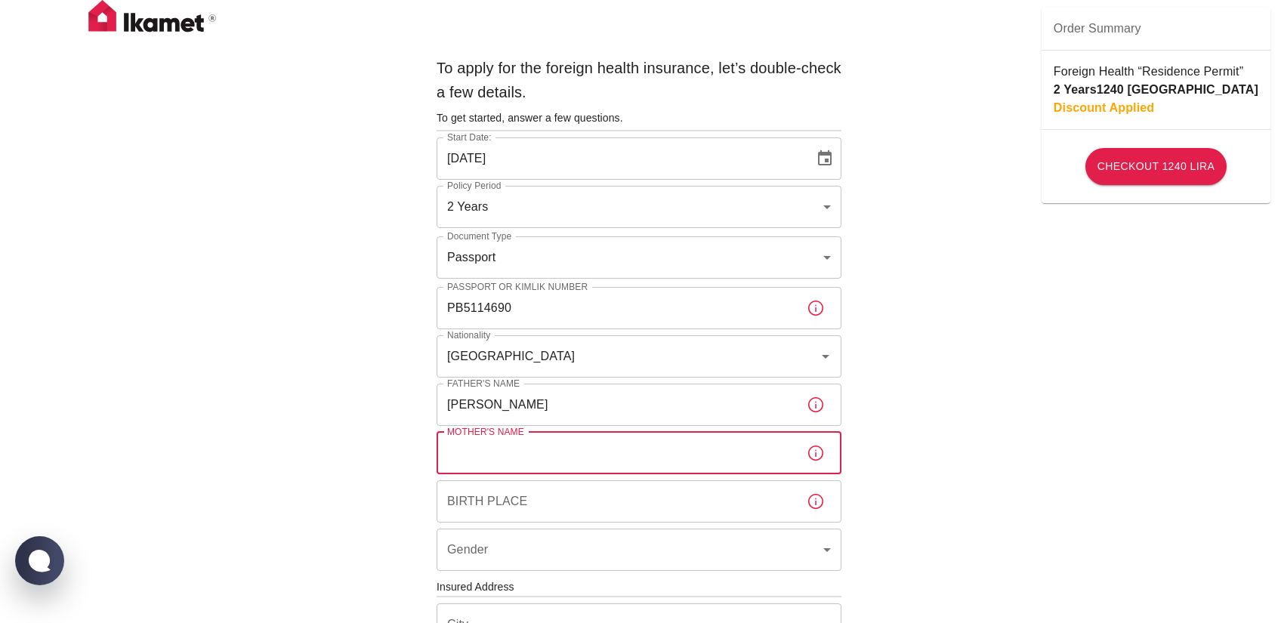
click at [508, 441] on div "Mother's Name Mother's Name" at bounding box center [638, 453] width 405 height 42
type input "[PERSON_NAME]"
click at [506, 495] on input "Birth Place" at bounding box center [615, 501] width 358 height 42
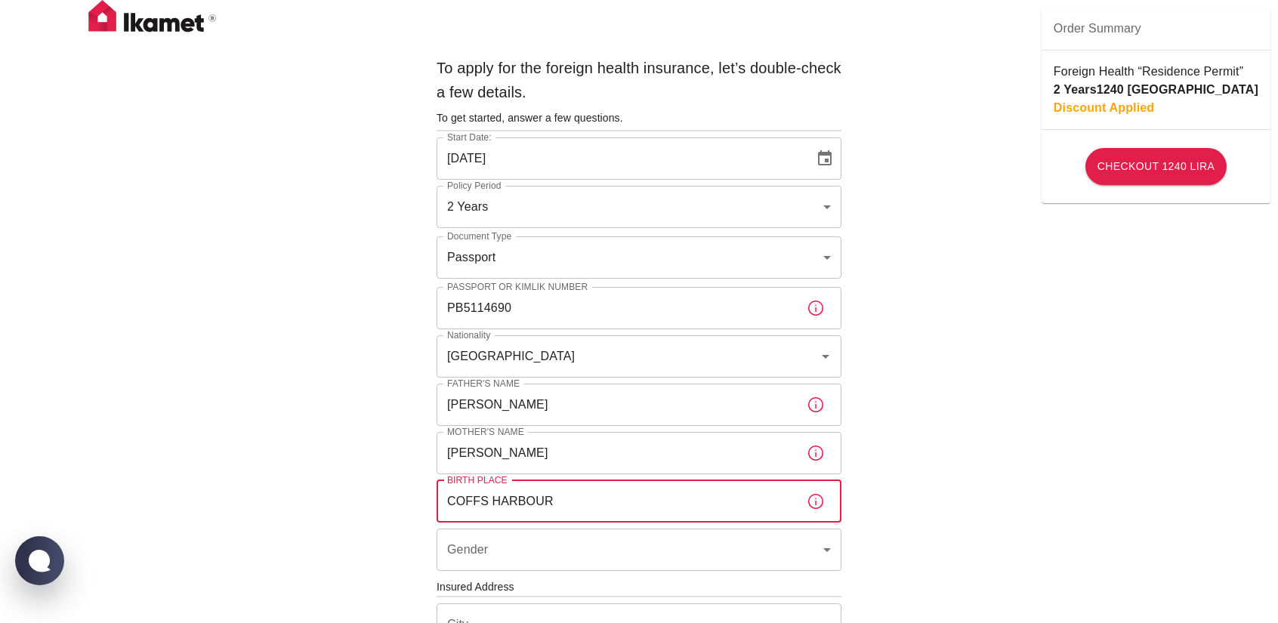
scroll to position [37, 0]
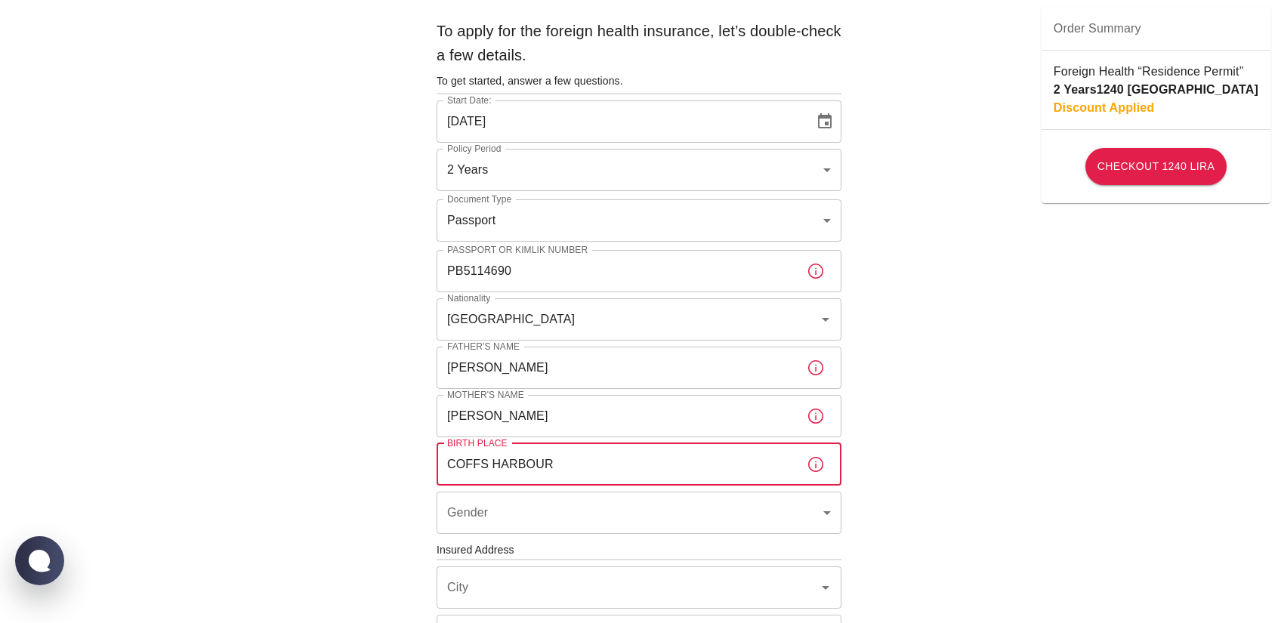
type input "COFFS HARBOUR"
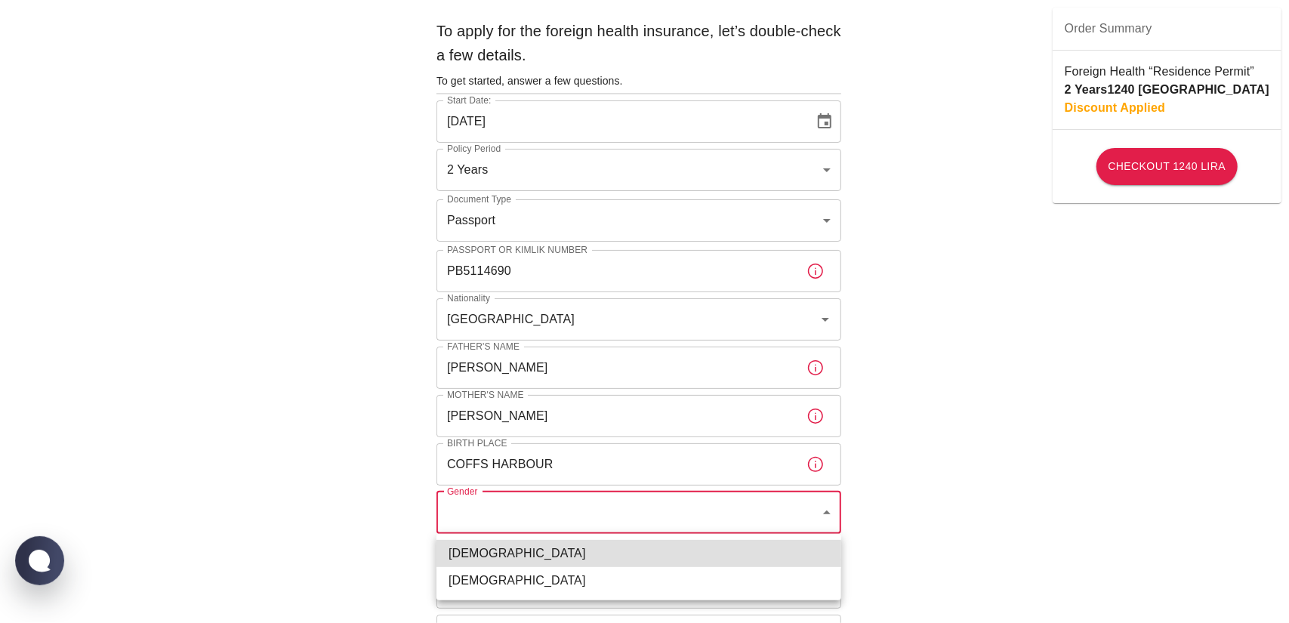
click at [772, 504] on body "To apply for the foreign health insurance, let’s double-check a few details. To…" at bounding box center [644, 548] width 1289 height 1170
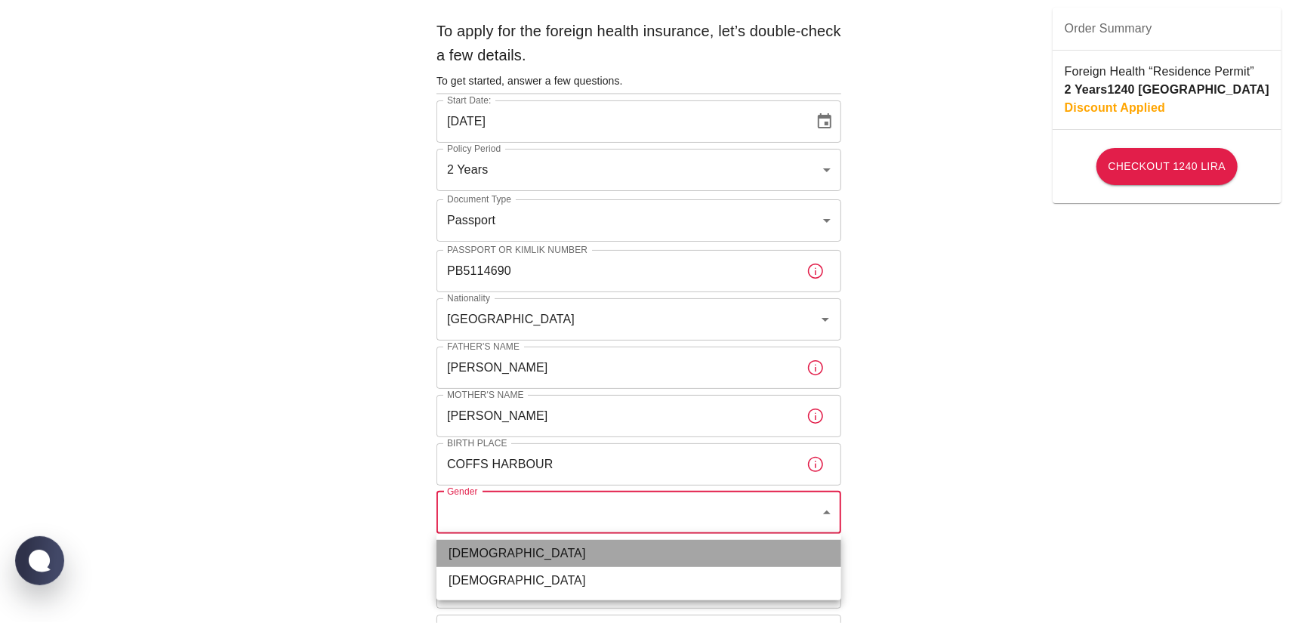
click at [752, 543] on li "[DEMOGRAPHIC_DATA]" at bounding box center [638, 553] width 405 height 27
type input "[DEMOGRAPHIC_DATA]"
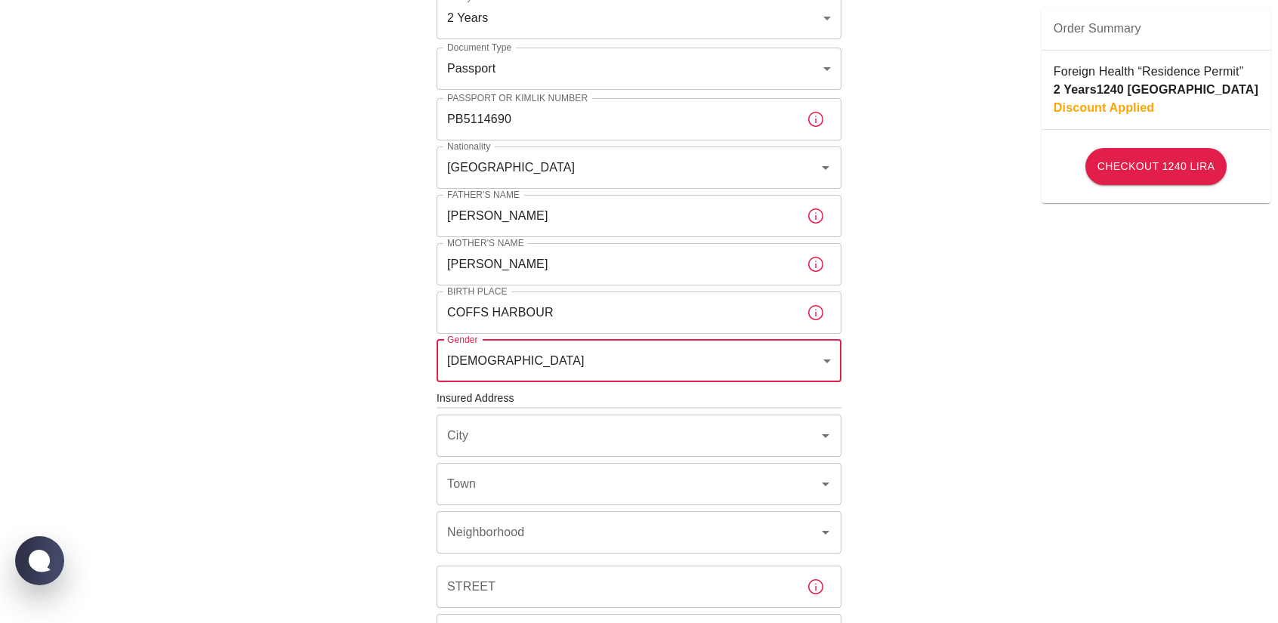
scroll to position [206, 0]
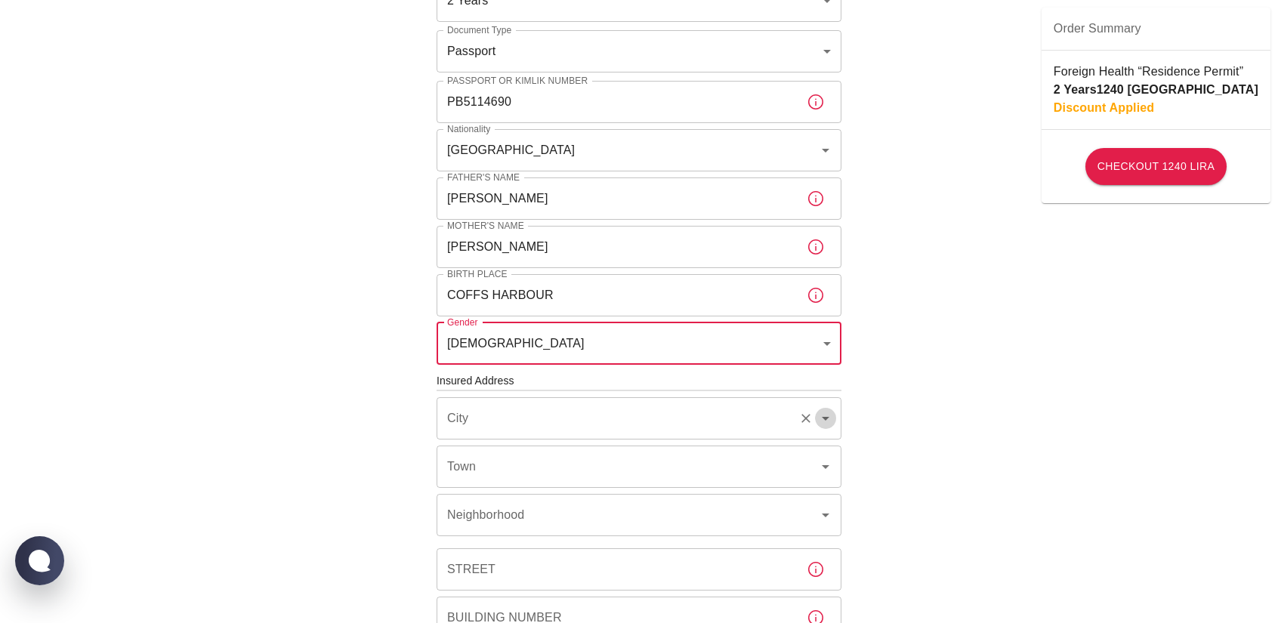
click at [826, 415] on icon "Open" at bounding box center [825, 418] width 18 height 18
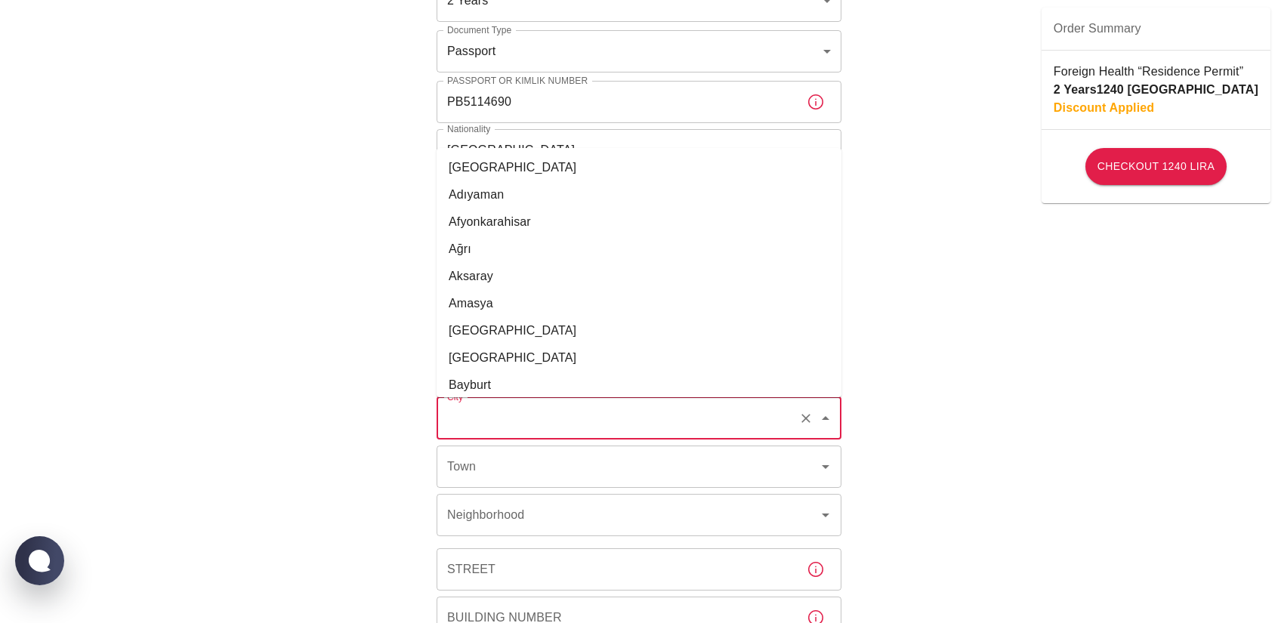
click at [826, 415] on icon "Close" at bounding box center [825, 418] width 18 height 18
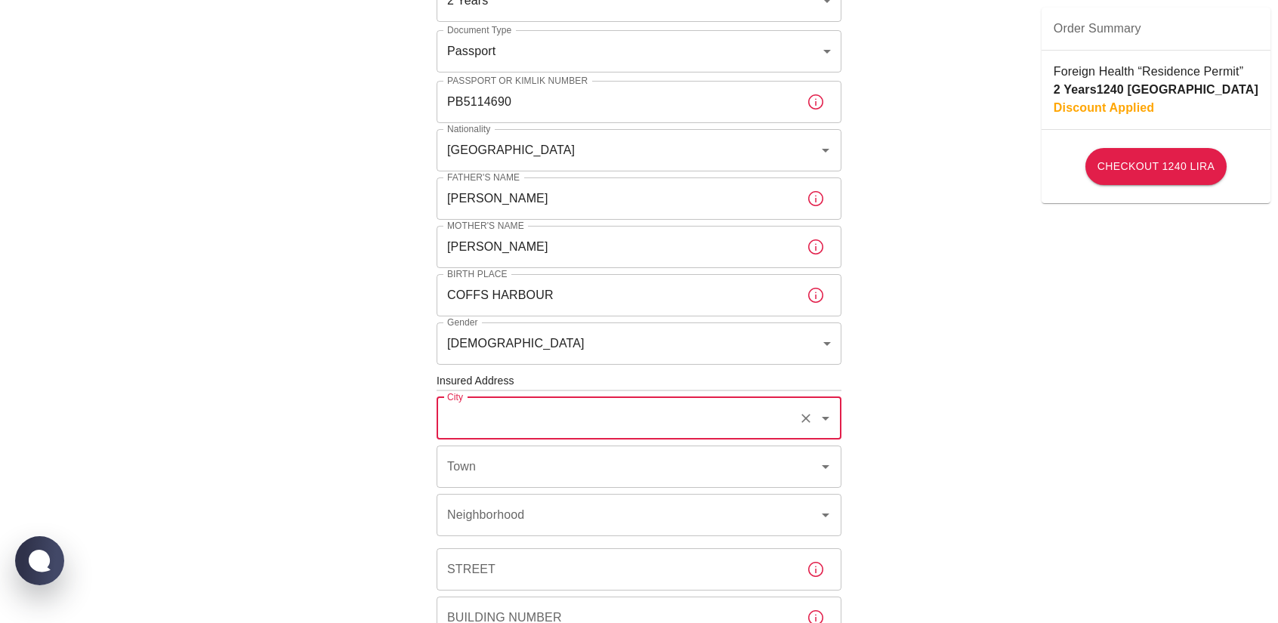
click at [524, 378] on h6 "Insured Address" at bounding box center [638, 381] width 405 height 17
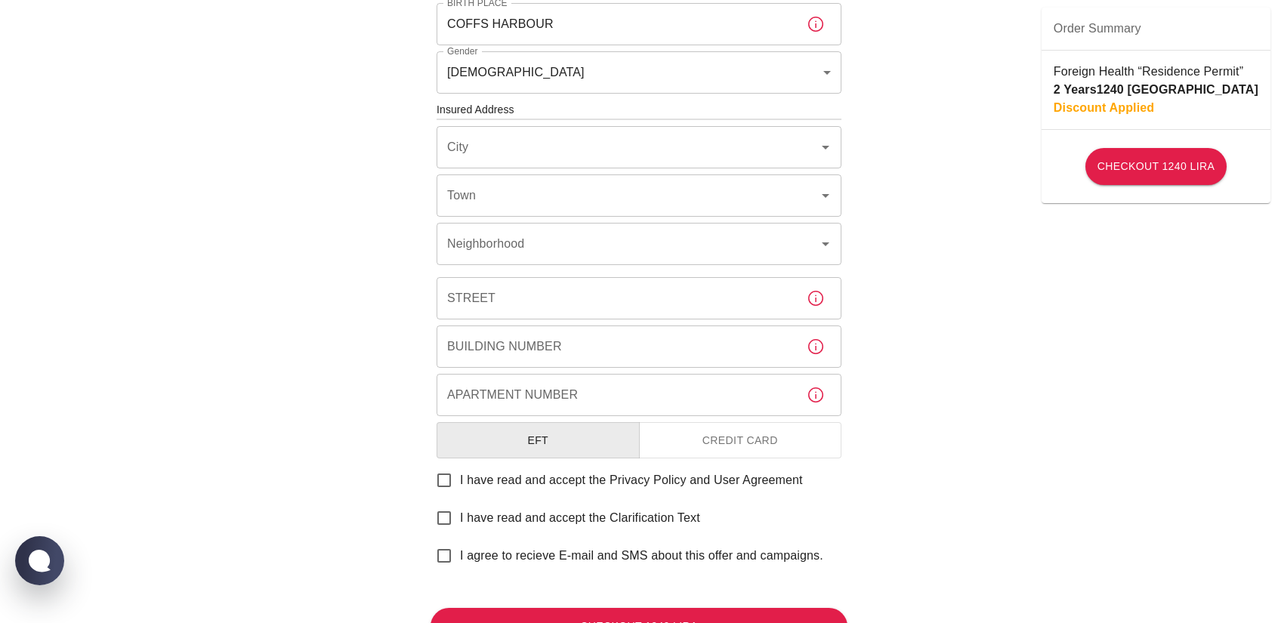
scroll to position [476, 0]
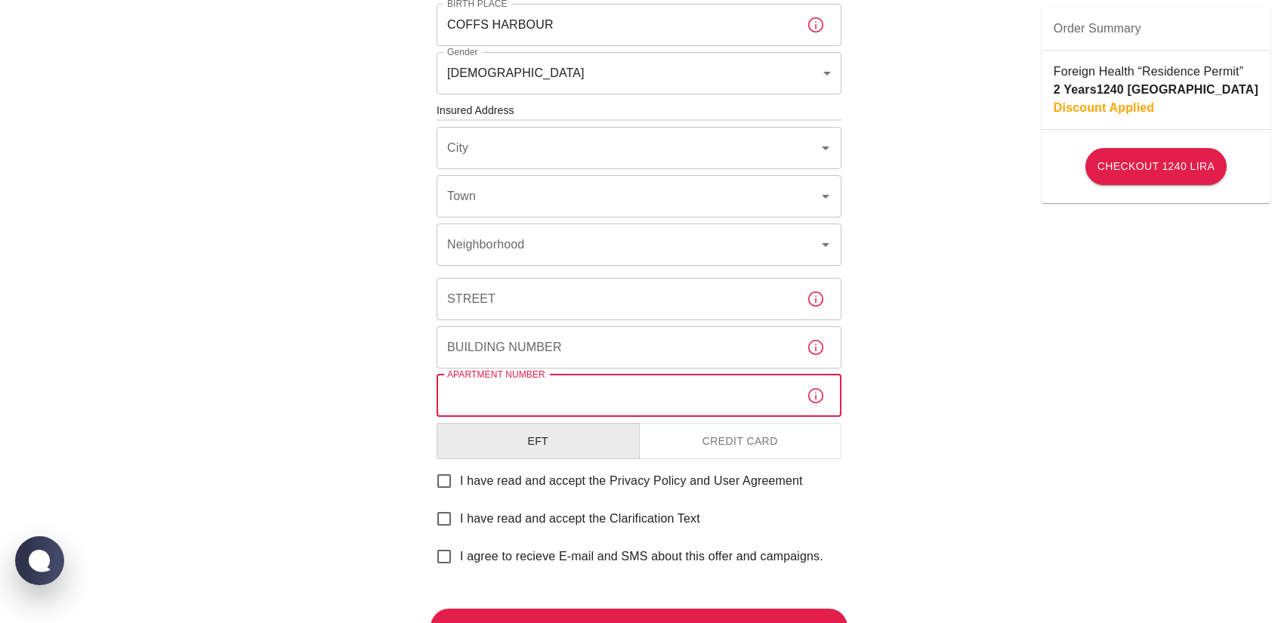
drag, startPoint x: 524, startPoint y: 378, endPoint x: 539, endPoint y: 396, distance: 23.6
click at [539, 396] on input "Apartment Number" at bounding box center [615, 396] width 358 height 42
click at [621, 169] on div "To apply for the foreign health insurance, let’s double-check a few details. To…" at bounding box center [638, 84] width 417 height 1023
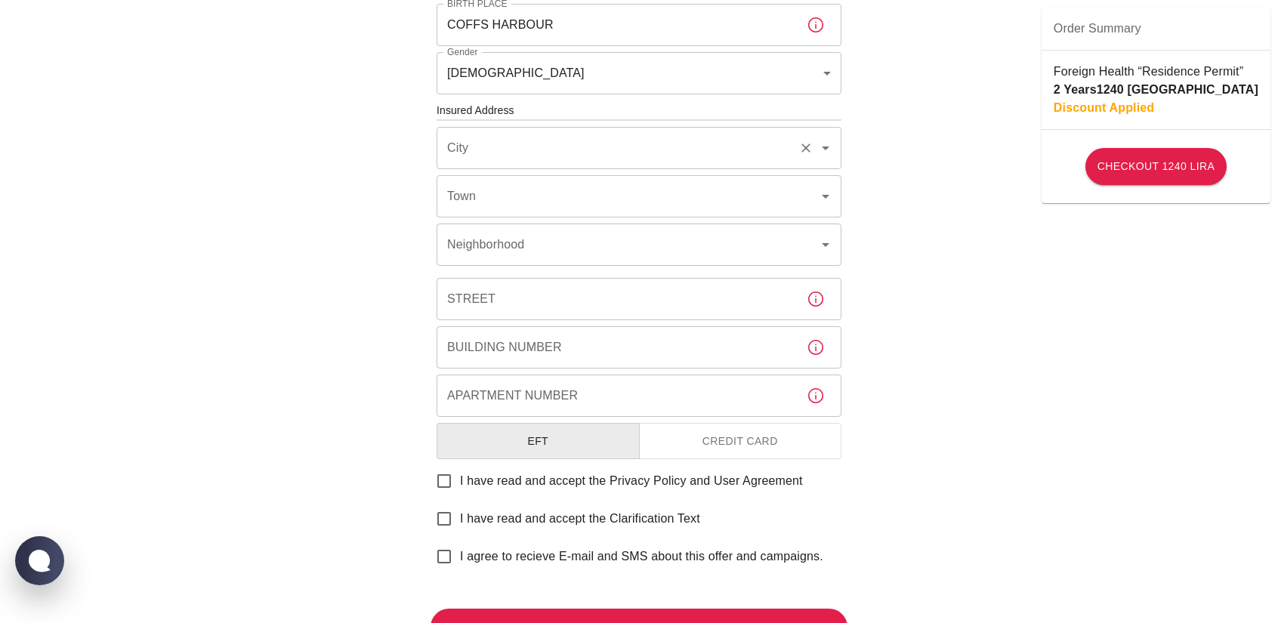
click at [632, 163] on div "City" at bounding box center [638, 148] width 405 height 42
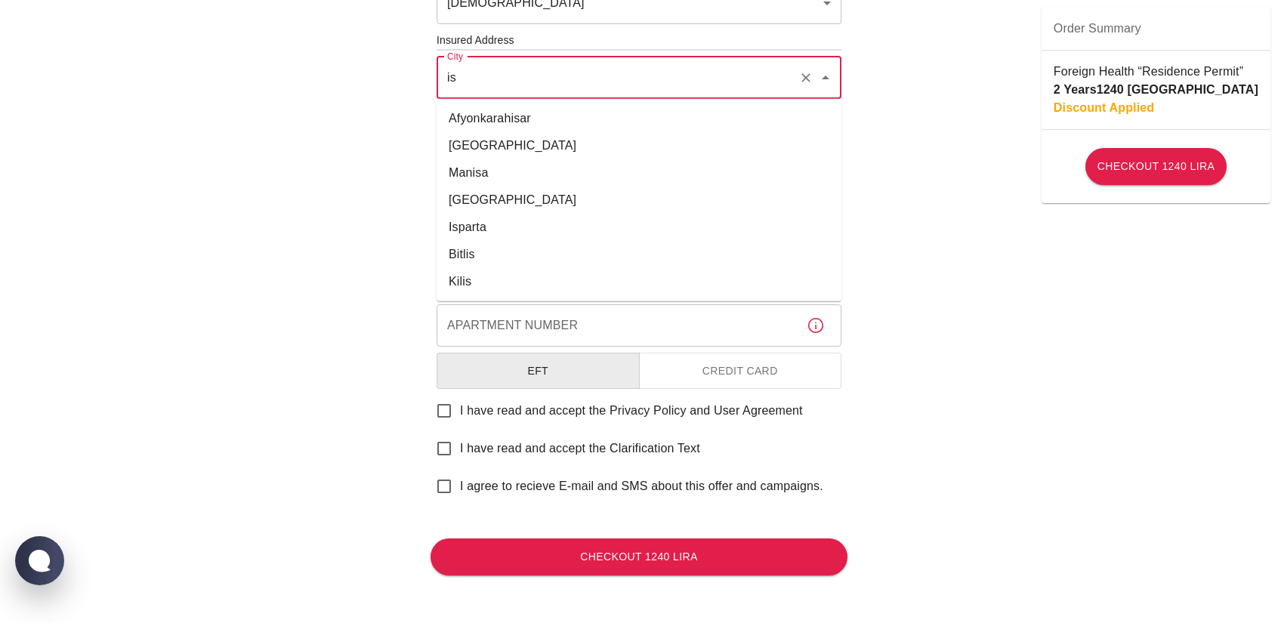
scroll to position [0, 0]
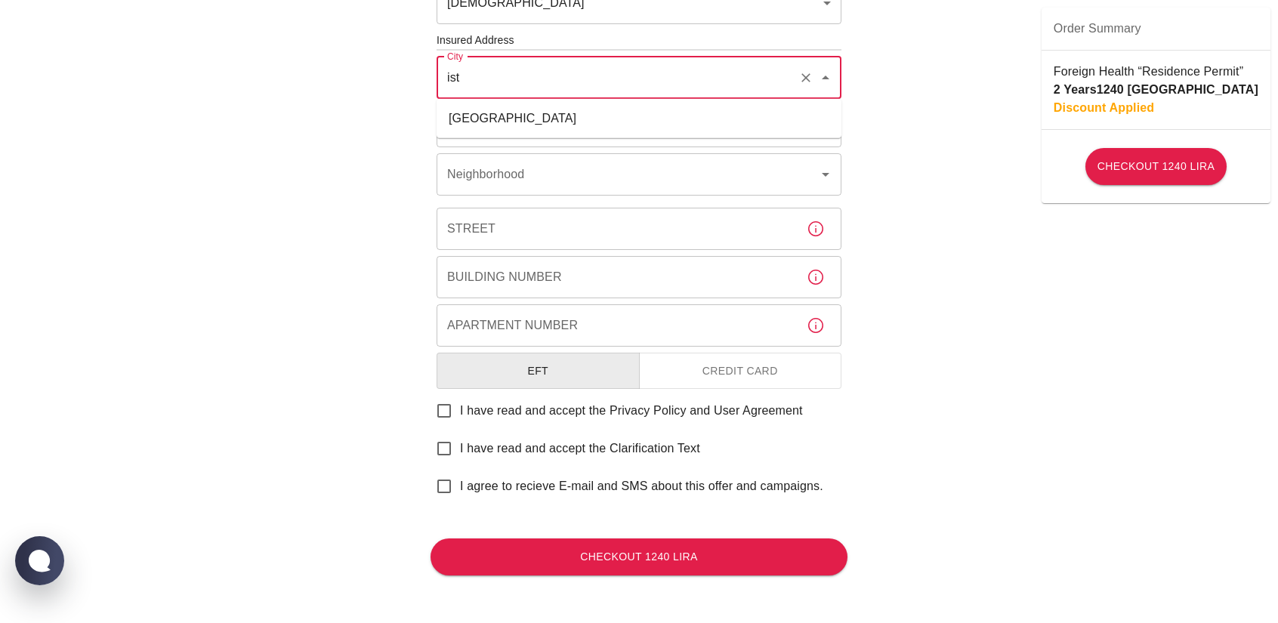
click at [565, 122] on li "[GEOGRAPHIC_DATA]" at bounding box center [638, 118] width 405 height 27
type input "[GEOGRAPHIC_DATA]"
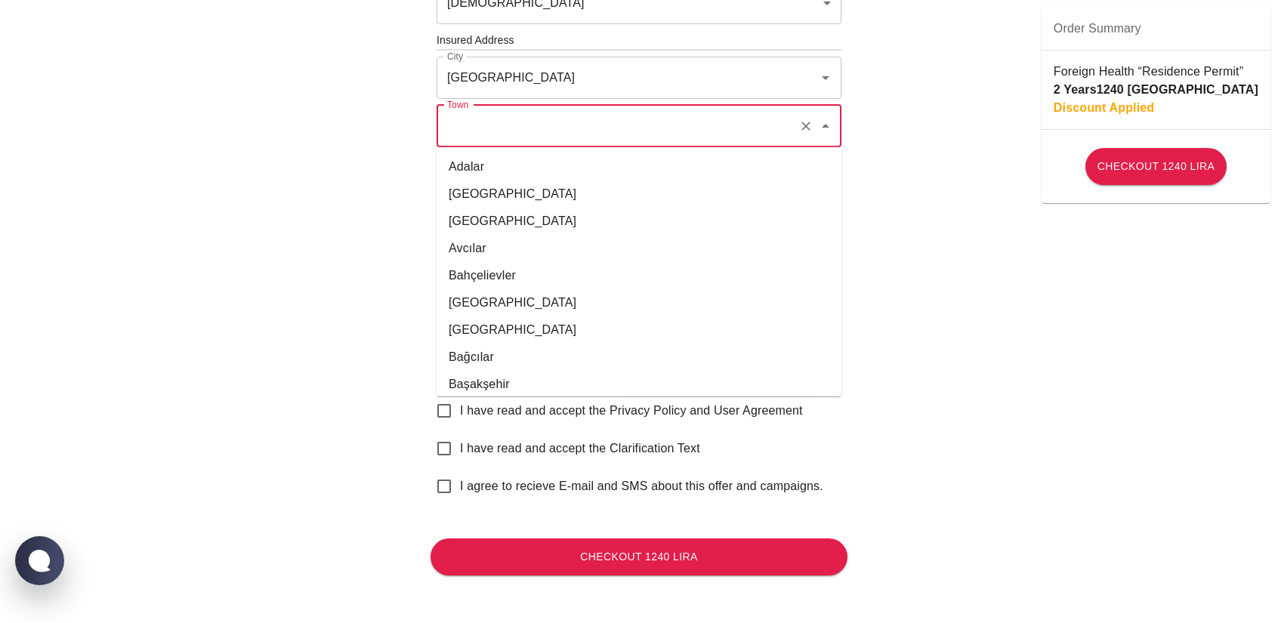
click at [565, 122] on input "Town" at bounding box center [617, 126] width 349 height 29
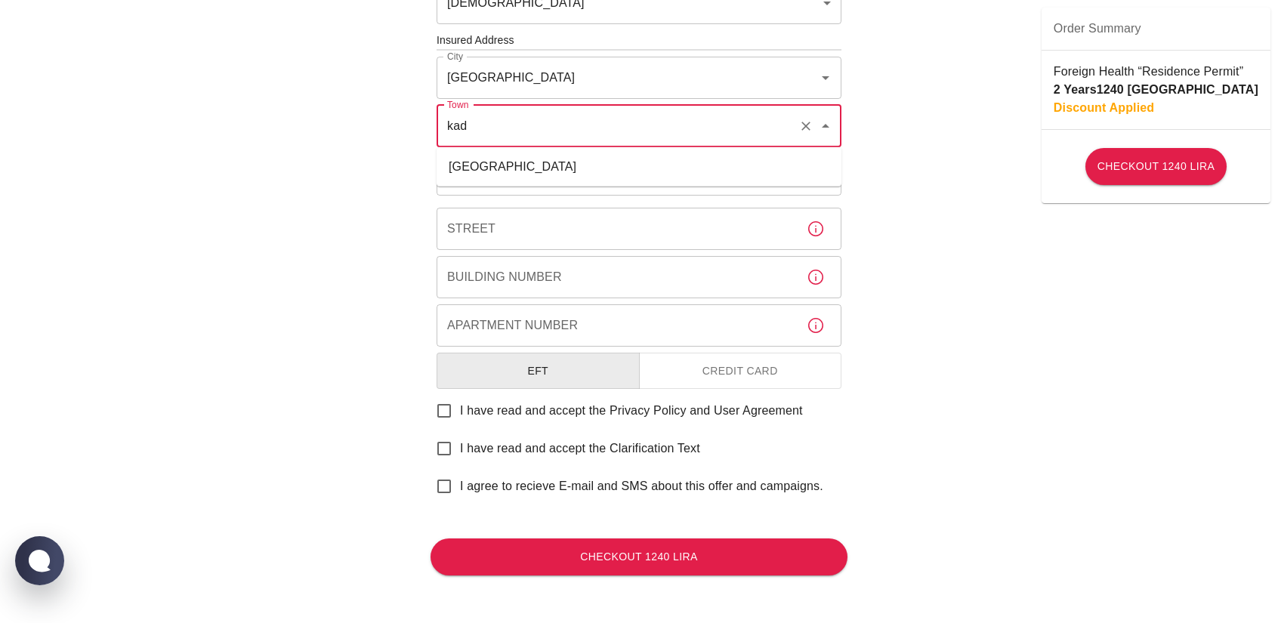
click at [553, 161] on li "[GEOGRAPHIC_DATA]" at bounding box center [638, 166] width 405 height 27
type input "[GEOGRAPHIC_DATA]"
click at [553, 161] on input "Neighborhood" at bounding box center [617, 174] width 349 height 29
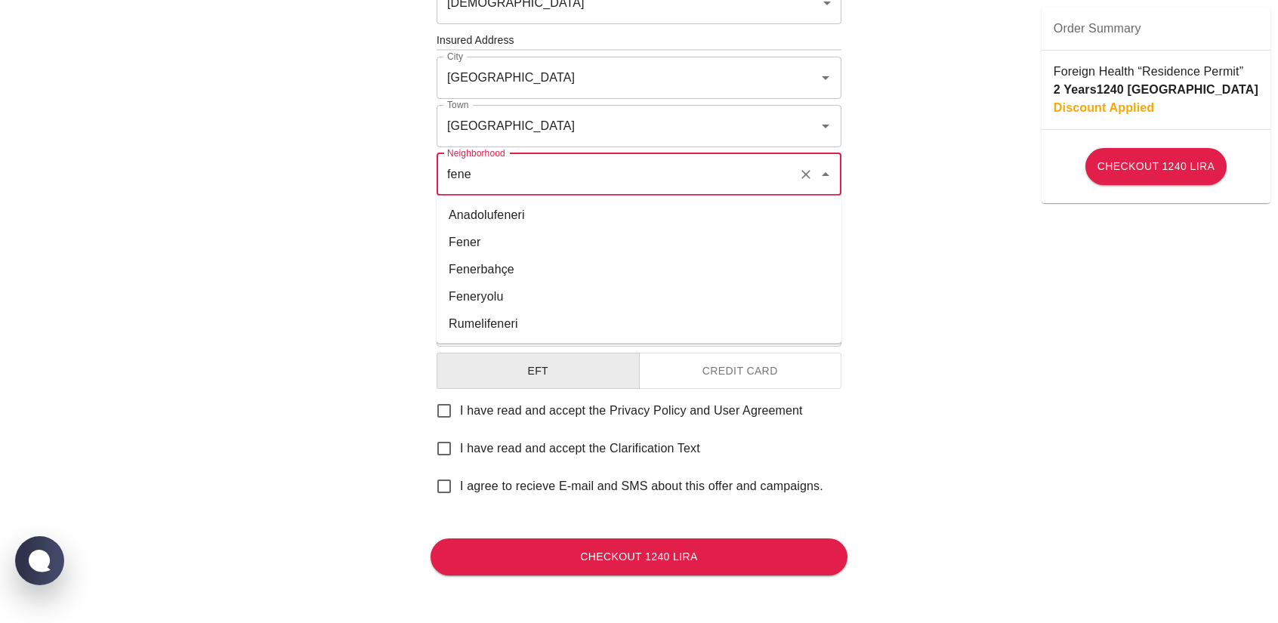
click at [541, 268] on li "Fenerbahçe" at bounding box center [638, 269] width 405 height 27
type input "Fenerbahçe"
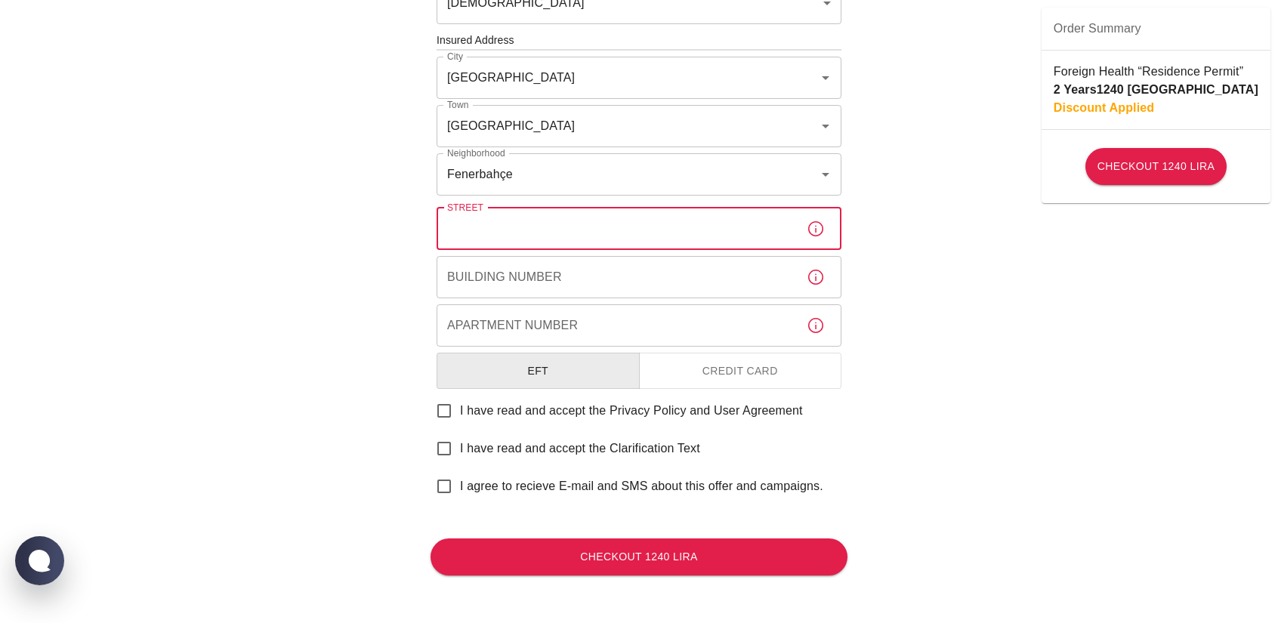
click at [536, 239] on input "Street" at bounding box center [615, 229] width 358 height 42
type input "Egemen Sokak"
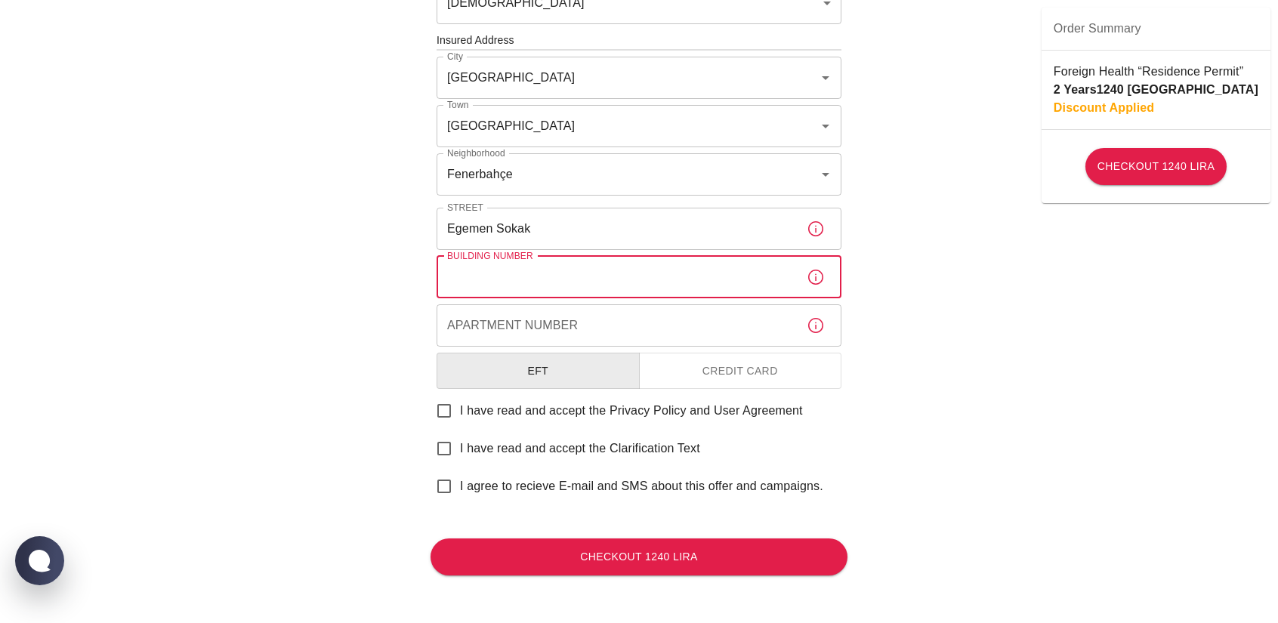
click at [532, 282] on input "Building Number" at bounding box center [615, 277] width 358 height 42
type input "17"
click at [538, 320] on input "Apartment Number" at bounding box center [615, 325] width 358 height 42
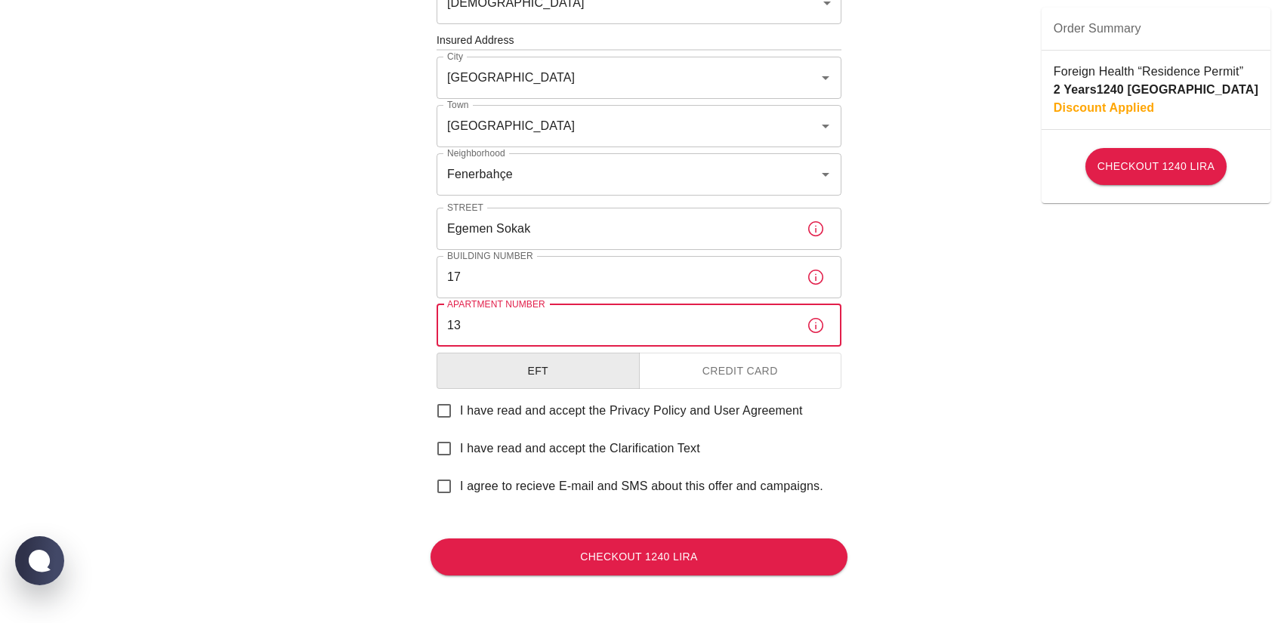
type input "13"
click at [737, 374] on button "Credit Card" at bounding box center [740, 371] width 203 height 37
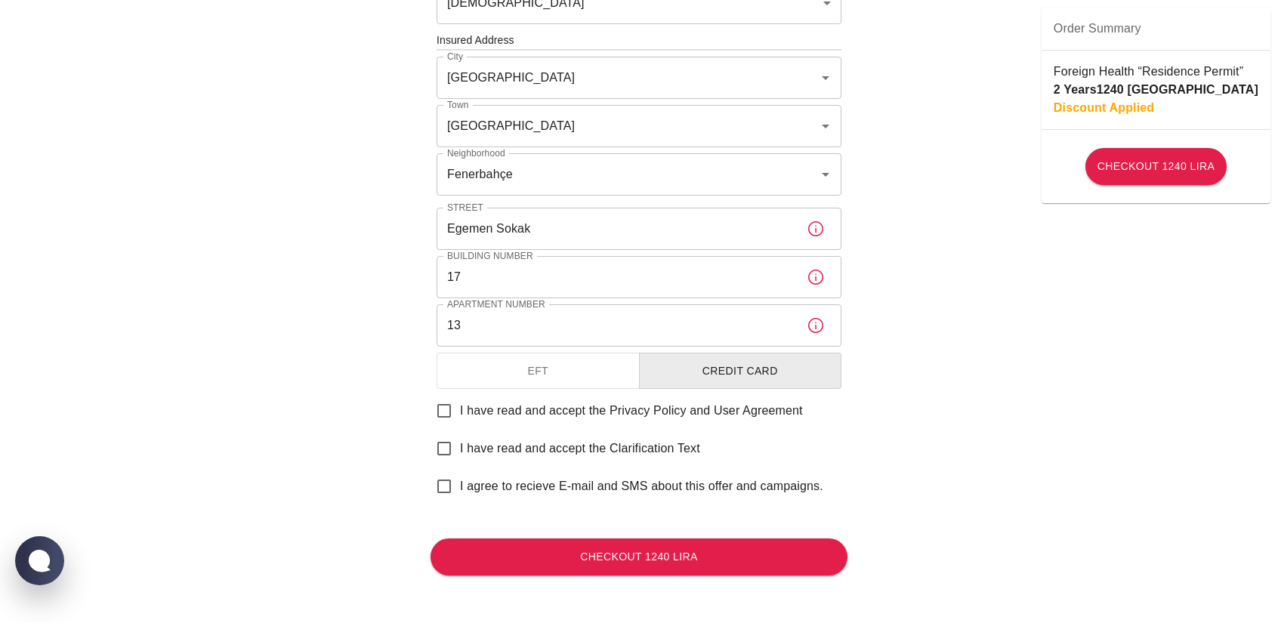
click at [568, 397] on label "I have read and accept the Privacy Policy and User Agreement" at bounding box center [615, 411] width 375 height 32
click at [460, 397] on input "I have read and accept the Privacy Policy and User Agreement" at bounding box center [444, 411] width 32 height 32
checkbox input "true"
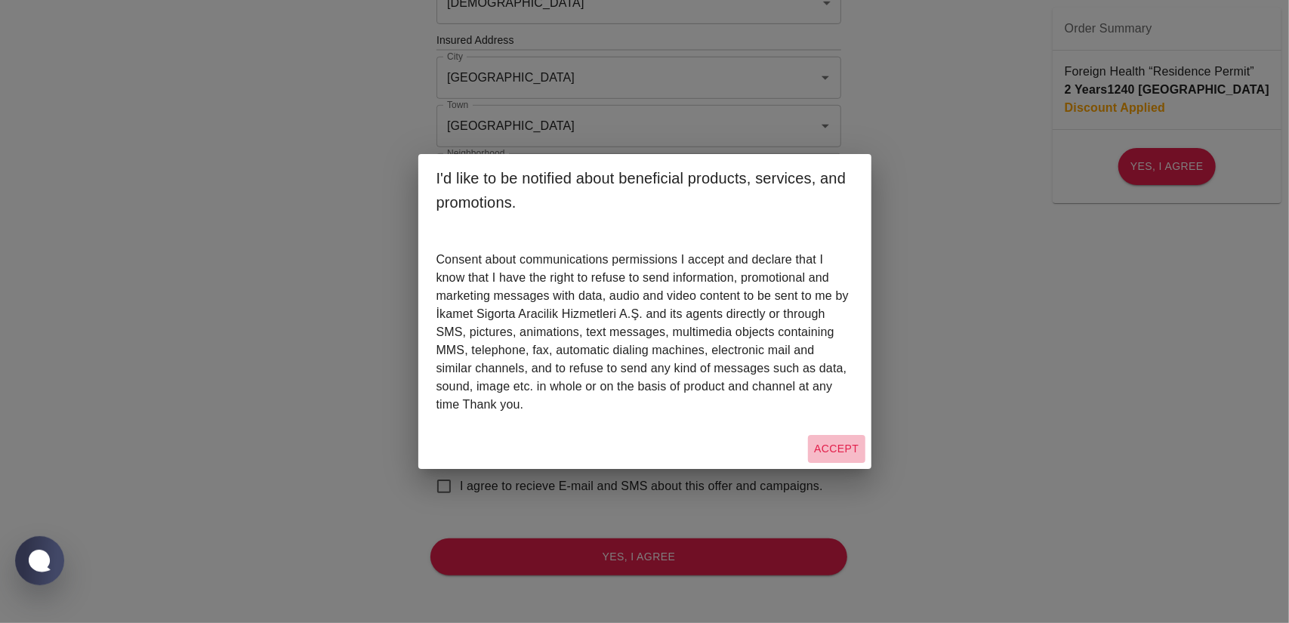
click at [827, 442] on button "Accept" at bounding box center [836, 449] width 57 height 28
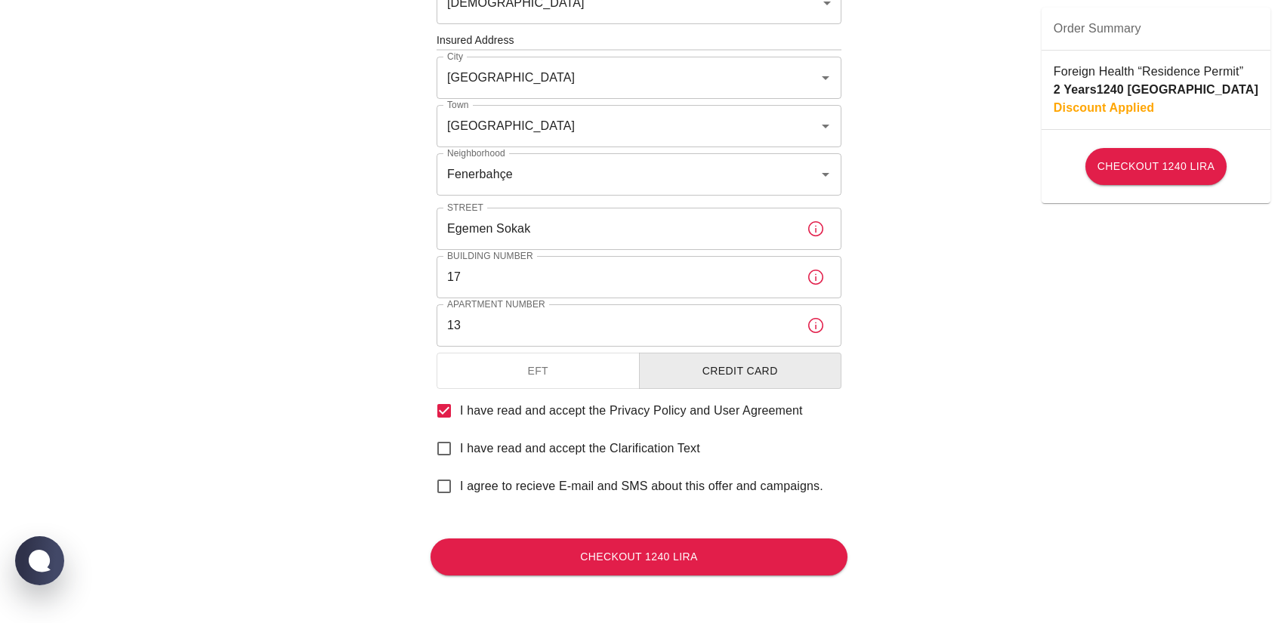
click at [523, 446] on span "I have read and accept the Clarification Text" at bounding box center [580, 448] width 240 height 18
click at [460, 446] on input "I have read and accept the Clarification Text" at bounding box center [444, 449] width 32 height 32
checkbox input "true"
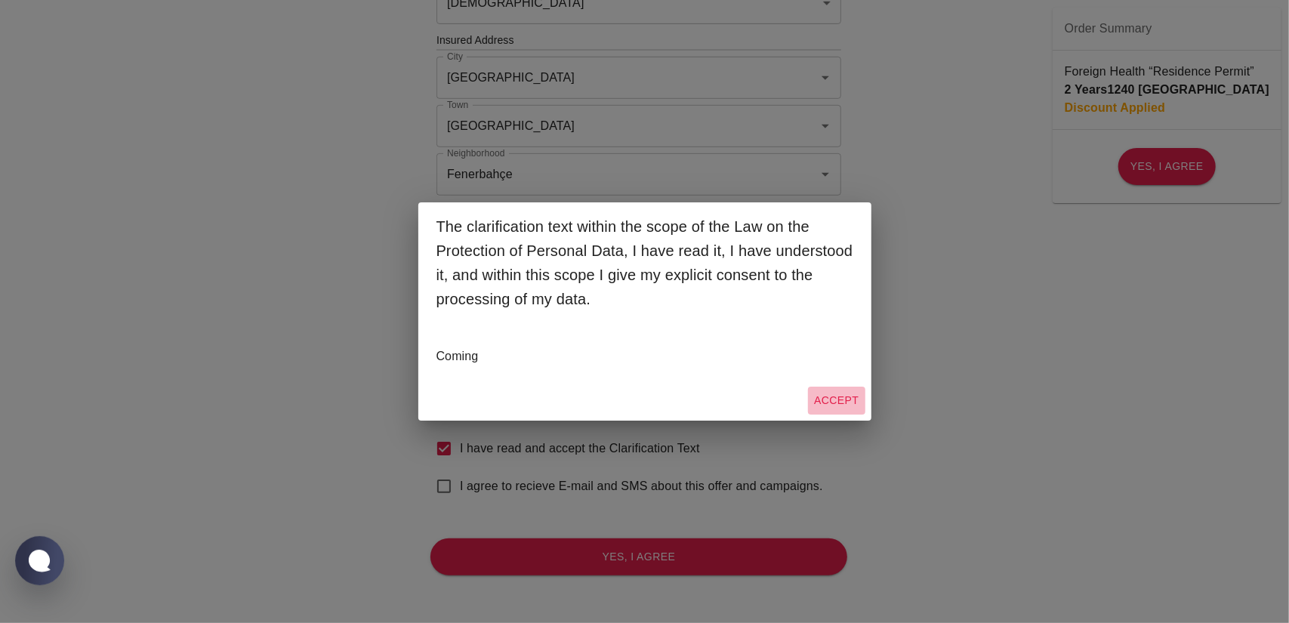
click at [844, 400] on button "Accept" at bounding box center [836, 401] width 57 height 28
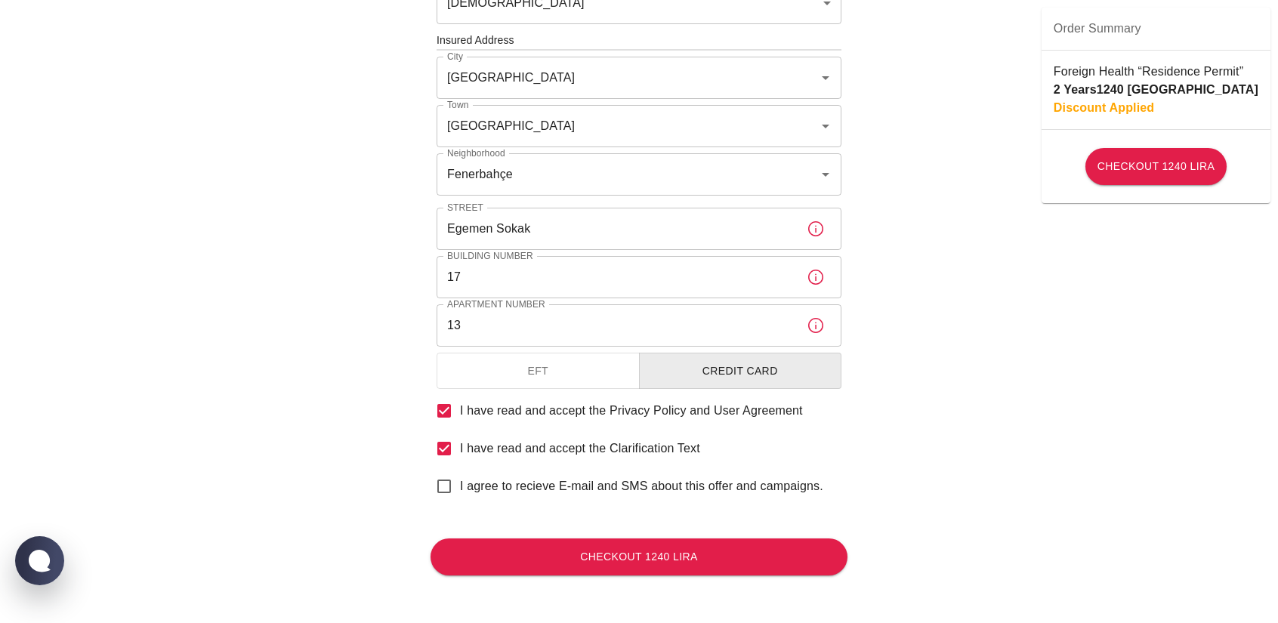
click at [620, 486] on span "I agree to recieve E-mail and SMS about this offer and campaigns." at bounding box center [641, 486] width 363 height 18
click at [460, 486] on input "I agree to recieve E-mail and SMS about this offer and campaigns." at bounding box center [444, 486] width 32 height 32
checkbox input "true"
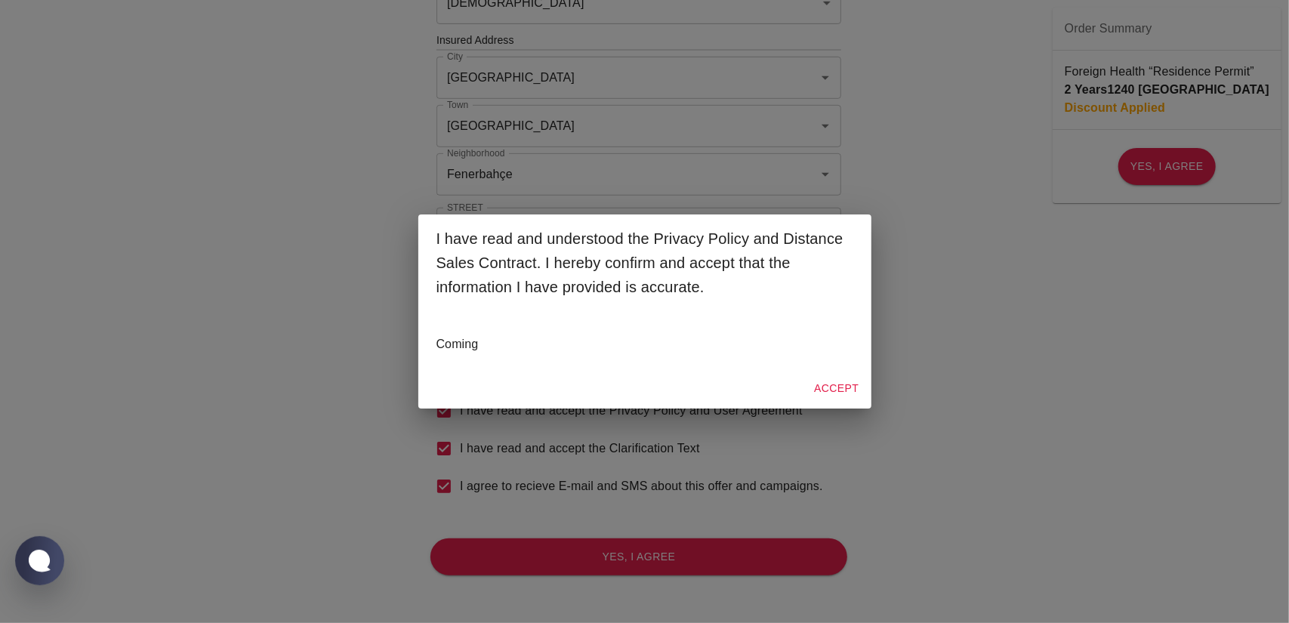
click at [843, 384] on button "Accept" at bounding box center [836, 389] width 57 height 28
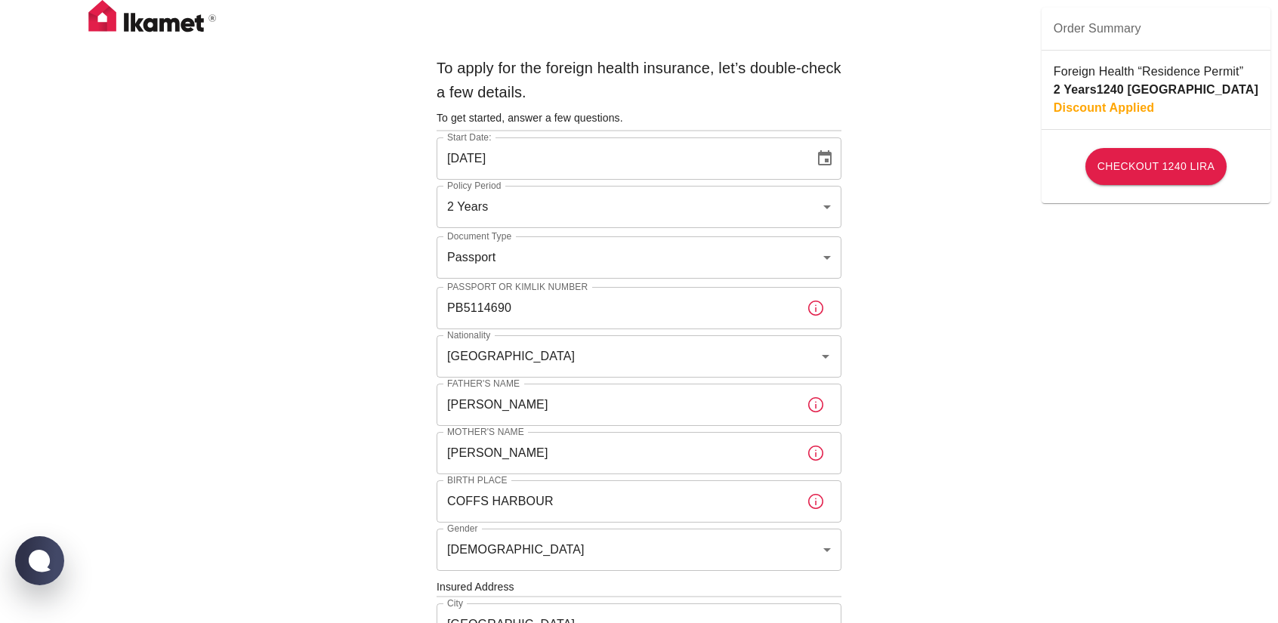
scroll to position [547, 0]
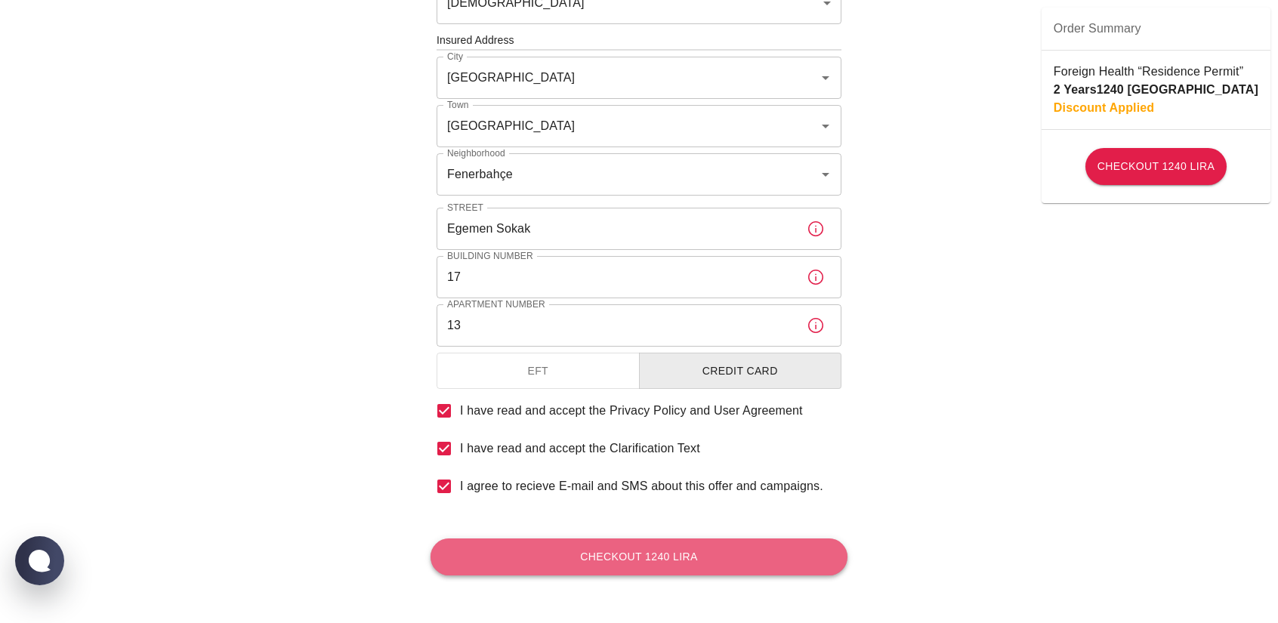
click at [655, 554] on button "Checkout 1240 Lira" at bounding box center [638, 556] width 417 height 37
